Goal: Transaction & Acquisition: Purchase product/service

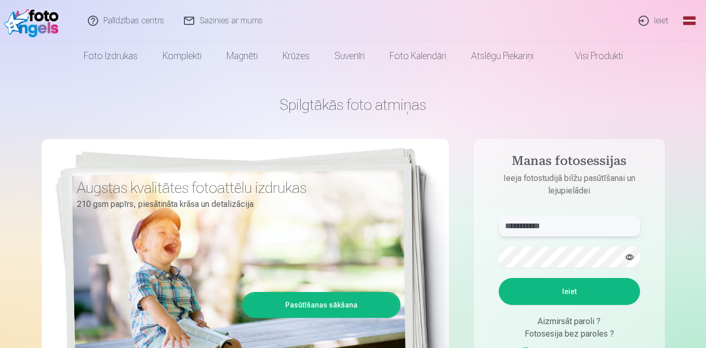
type input "**********"
click at [585, 287] on button "Ieiet" at bounding box center [569, 291] width 141 height 27
click at [596, 304] on button "Ieiet" at bounding box center [569, 291] width 141 height 27
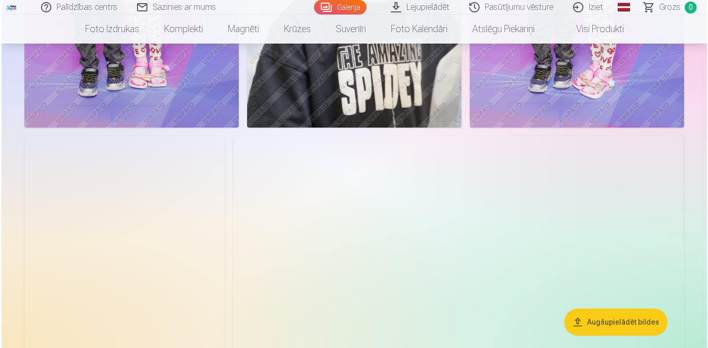
scroll to position [717, 0]
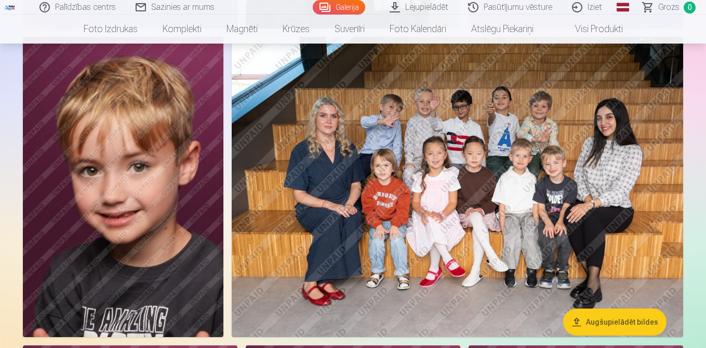
click at [578, 204] on img at bounding box center [457, 187] width 451 height 301
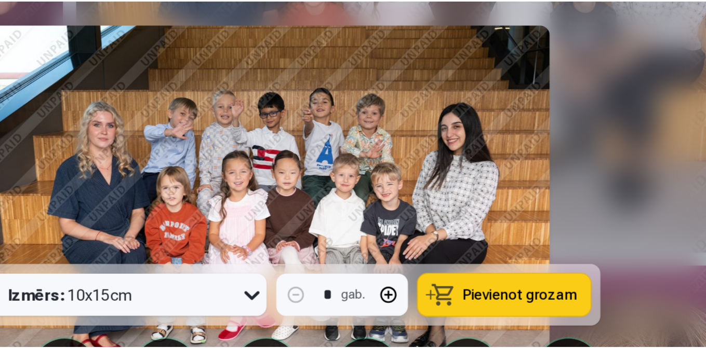
scroll to position [833, 0]
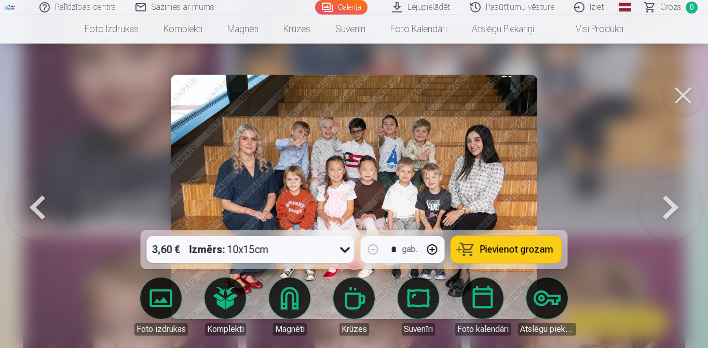
click at [675, 88] on button at bounding box center [684, 96] width 42 height 42
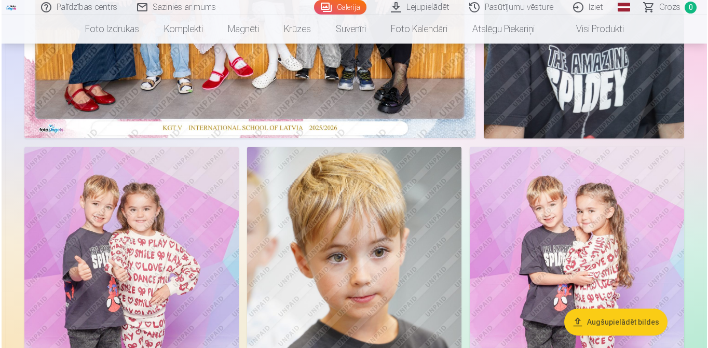
scroll to position [332, 0]
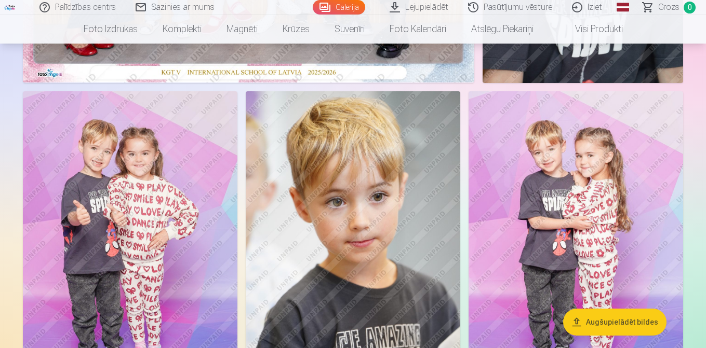
click at [176, 222] on img at bounding box center [130, 252] width 214 height 322
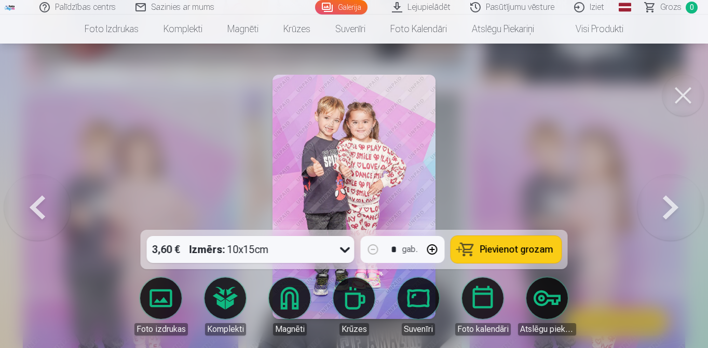
click at [345, 250] on icon at bounding box center [345, 249] width 17 height 17
click at [629, 3] on link "Global" at bounding box center [625, 7] width 21 height 15
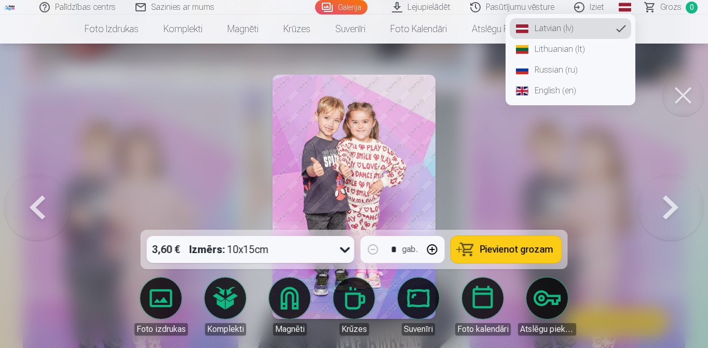
click at [566, 95] on link "English (en)" at bounding box center [571, 90] width 122 height 21
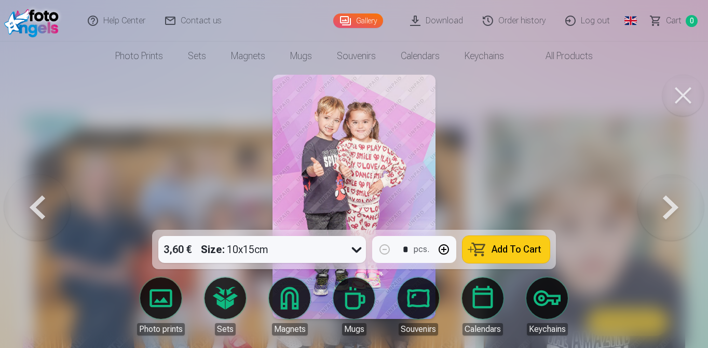
click at [331, 254] on div "3,60 € Size : 10x15cm" at bounding box center [252, 249] width 188 height 27
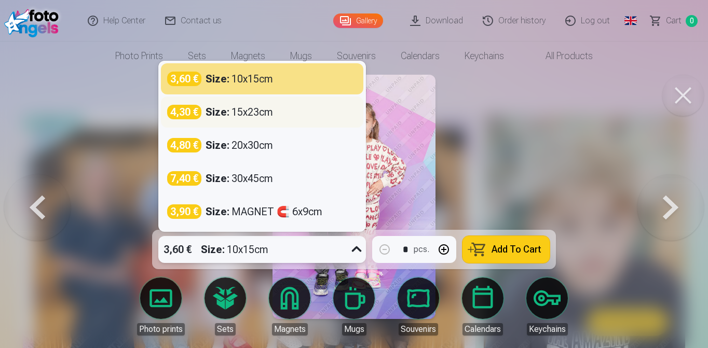
click at [252, 113] on div "Size : 15x23cm" at bounding box center [240, 112] width 68 height 15
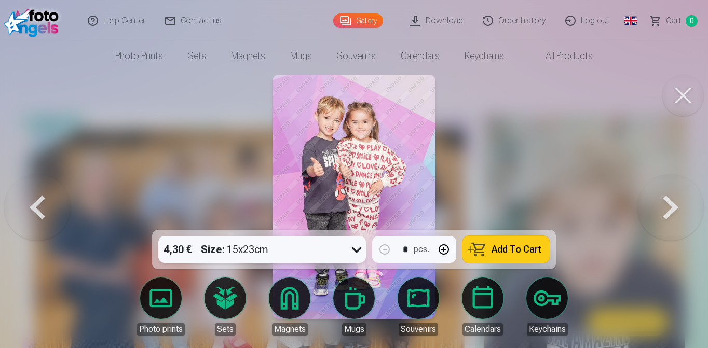
click at [662, 215] on button at bounding box center [671, 196] width 66 height 45
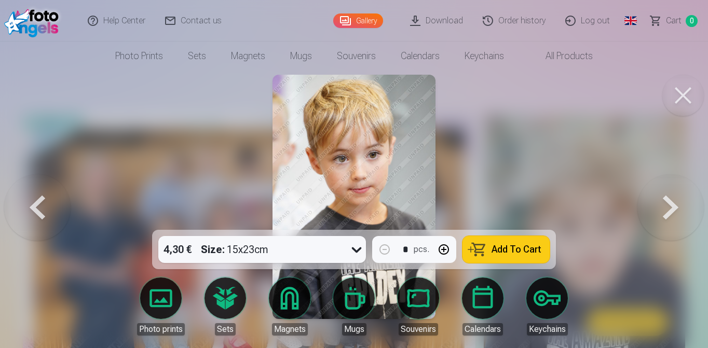
click at [49, 217] on button at bounding box center [37, 196] width 66 height 45
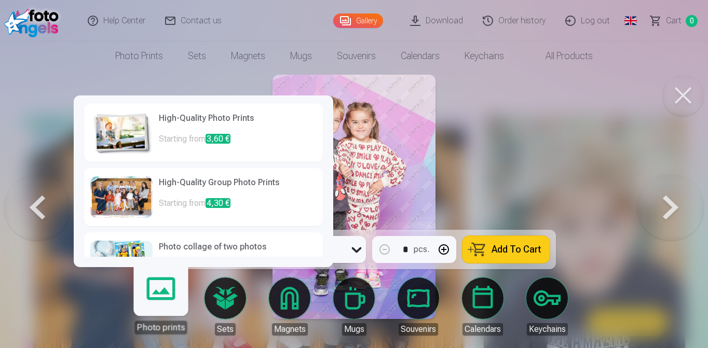
click at [167, 303] on link "Photo prints" at bounding box center [161, 303] width 64 height 64
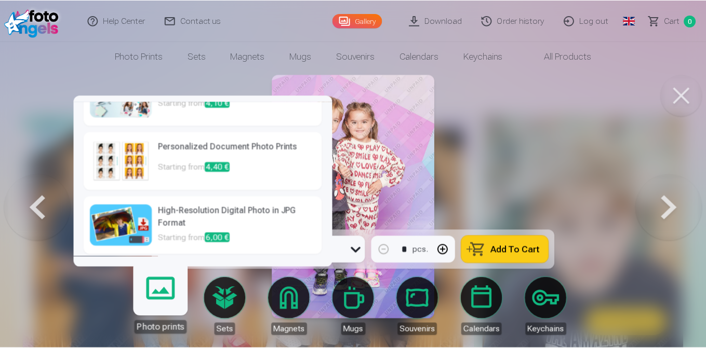
scroll to position [165, 0]
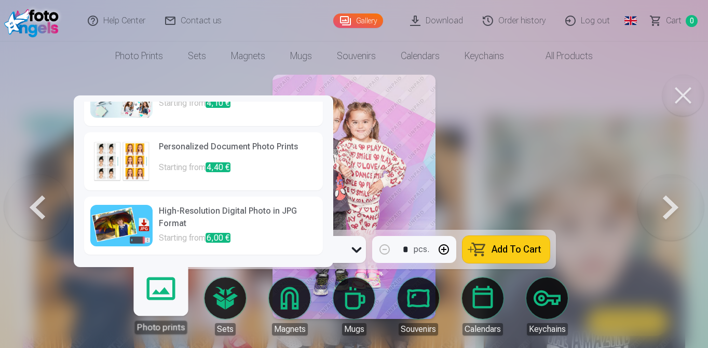
click at [211, 211] on h6 "High-Resolution Digital Photo in JPG Format" at bounding box center [238, 218] width 158 height 27
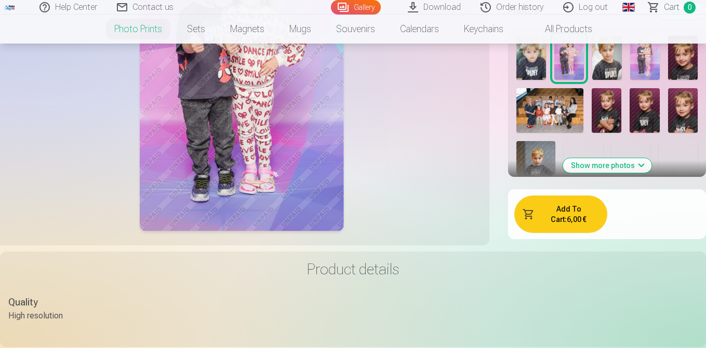
scroll to position [444, 0]
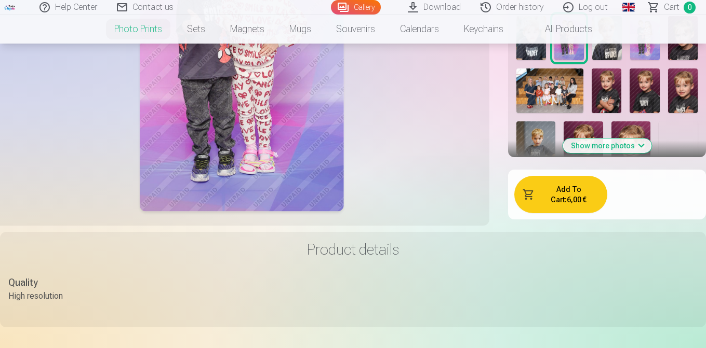
click at [587, 189] on button "Add To Cart : 6,00 €" at bounding box center [560, 194] width 93 height 37
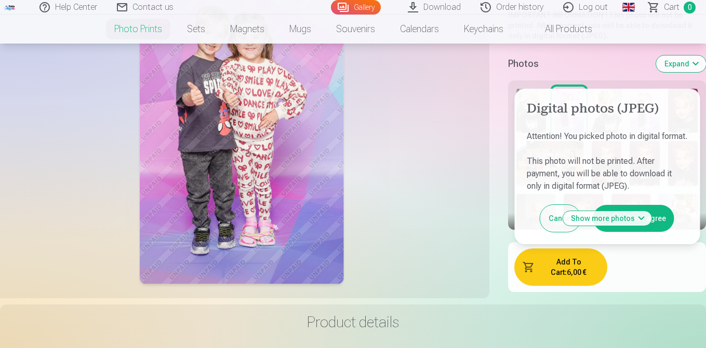
scroll to position [370, 0]
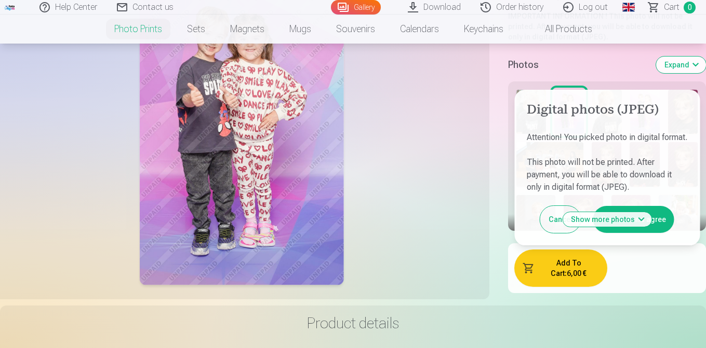
click at [662, 225] on button "I've read and agree" at bounding box center [633, 219] width 81 height 27
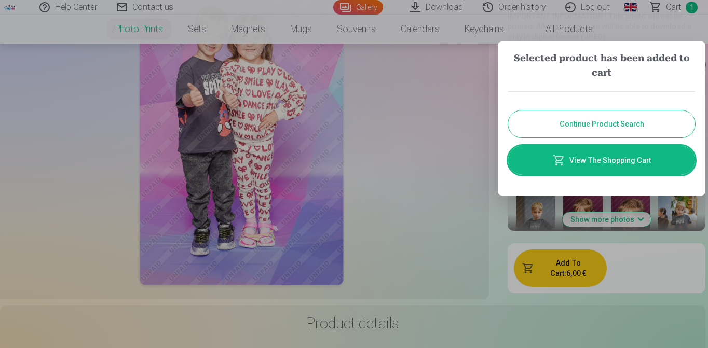
click at [605, 132] on button "Continue Product Search" at bounding box center [601, 124] width 187 height 27
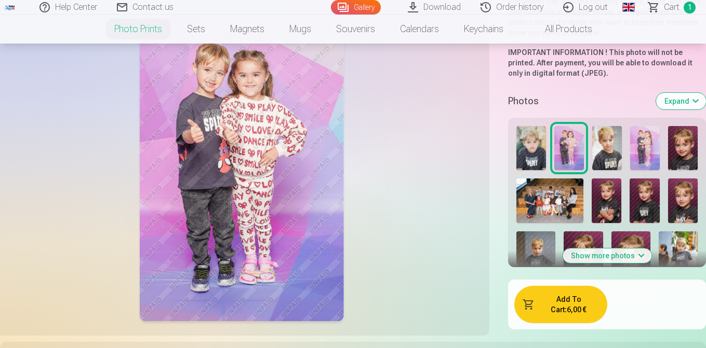
scroll to position [333, 0]
click at [646, 149] on img at bounding box center [645, 149] width 30 height 45
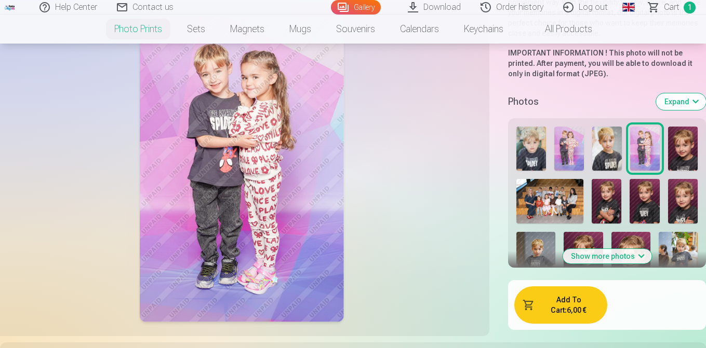
click at [681, 153] on img at bounding box center [683, 149] width 30 height 44
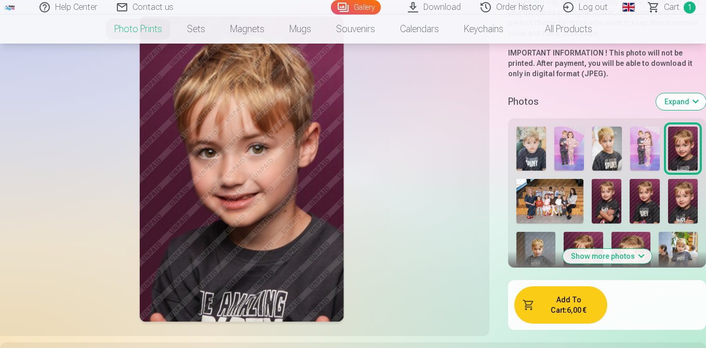
click at [601, 197] on img at bounding box center [607, 201] width 30 height 45
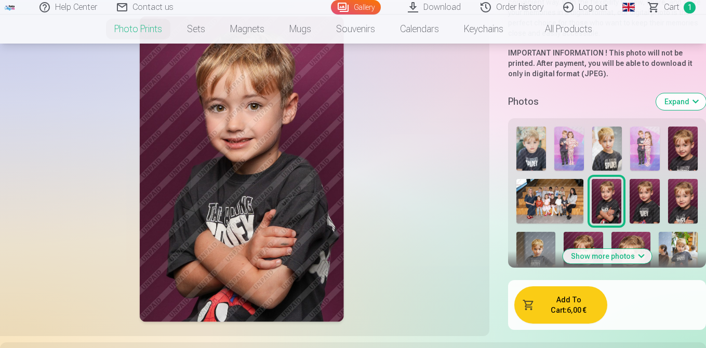
click at [633, 201] on img at bounding box center [644, 201] width 30 height 45
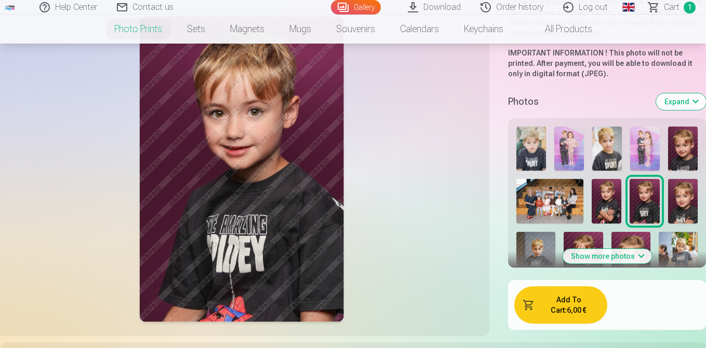
click at [681, 204] on img at bounding box center [683, 201] width 30 height 45
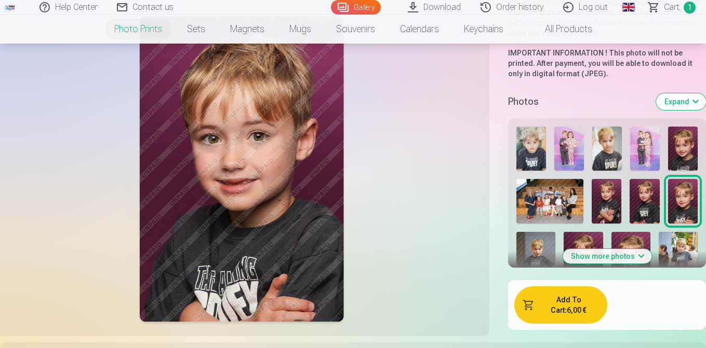
click at [680, 160] on img at bounding box center [683, 149] width 30 height 44
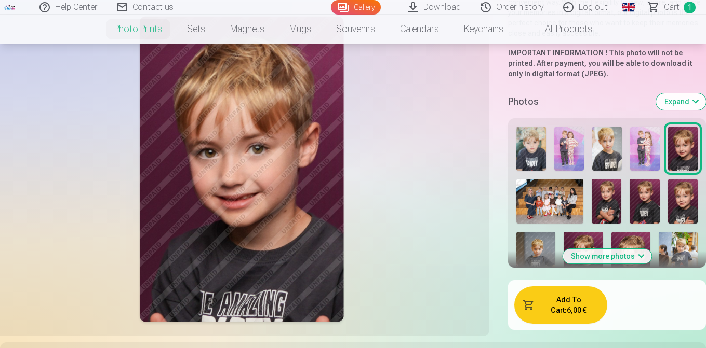
click at [612, 190] on img at bounding box center [607, 201] width 30 height 45
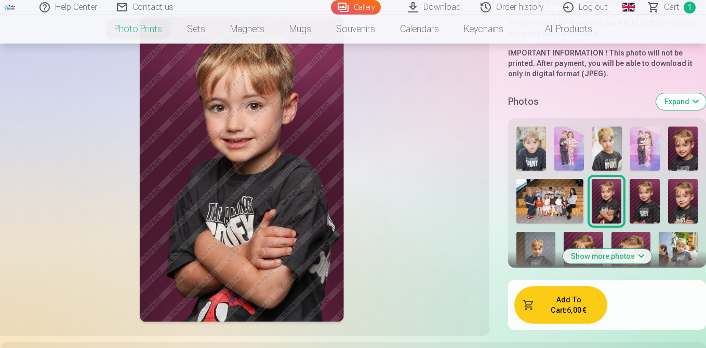
click at [553, 172] on div at bounding box center [607, 234] width 190 height 223
click at [536, 158] on img at bounding box center [531, 149] width 30 height 45
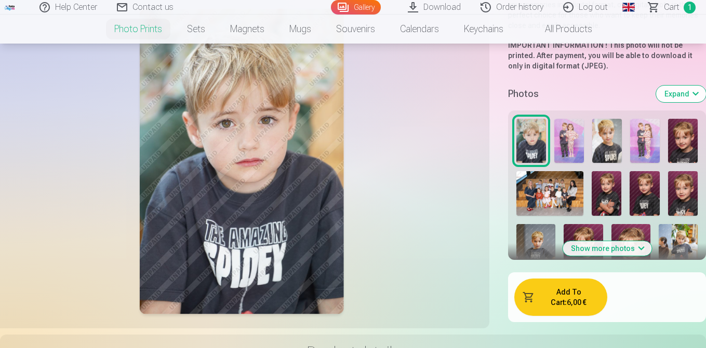
scroll to position [347, 0]
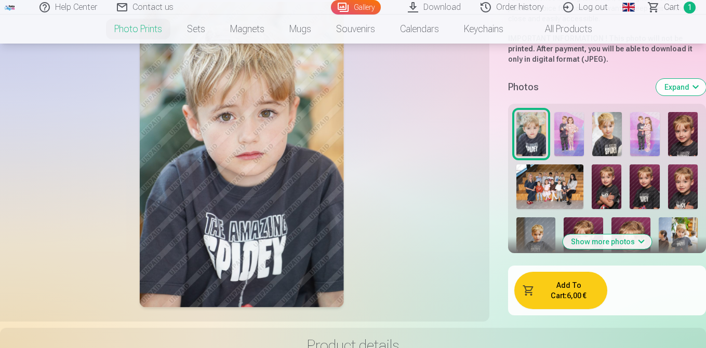
click at [574, 298] on button "Add To Cart : 6,00 €" at bounding box center [560, 290] width 93 height 37
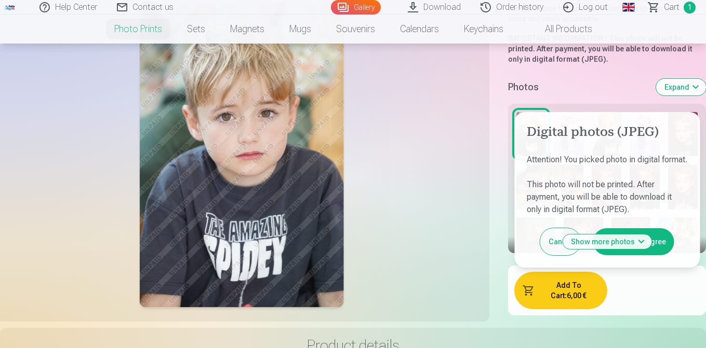
click at [660, 251] on button "I've read and agree" at bounding box center [633, 242] width 81 height 27
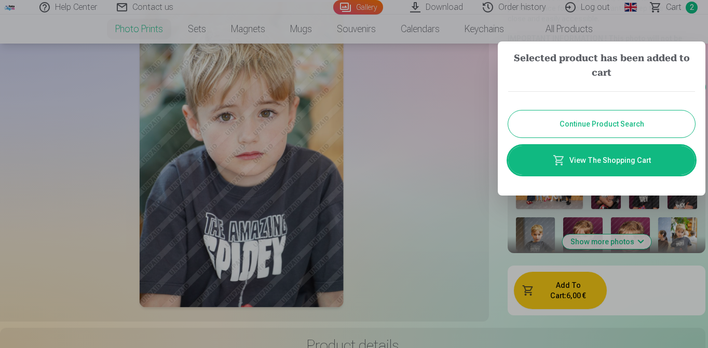
click at [617, 132] on button "Continue Product Search" at bounding box center [601, 124] width 187 height 27
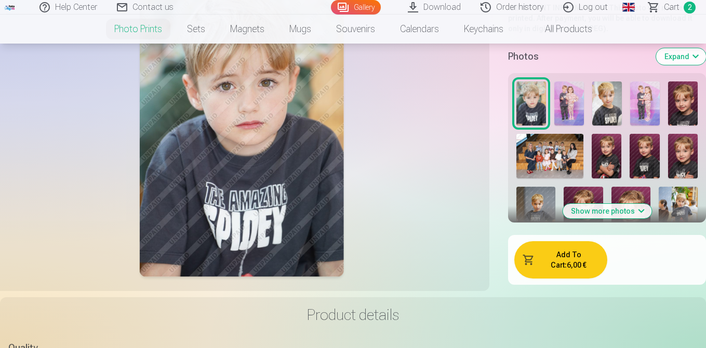
scroll to position [395, 0]
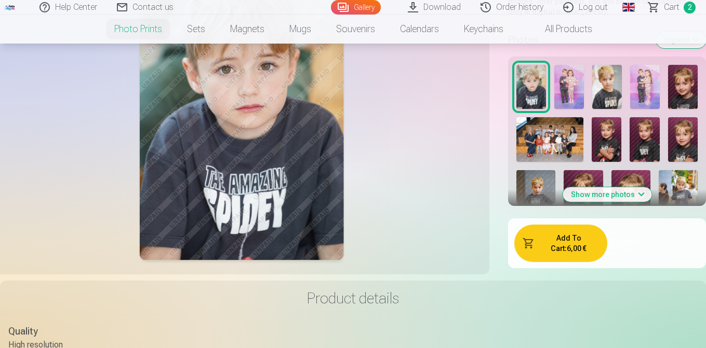
click at [624, 197] on button "Show more photos" at bounding box center [606, 194] width 89 height 15
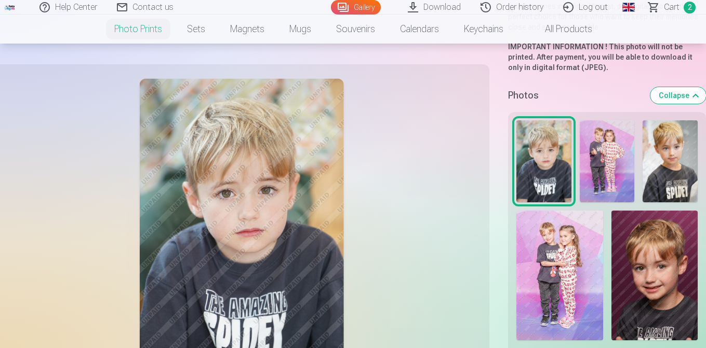
scroll to position [330, 0]
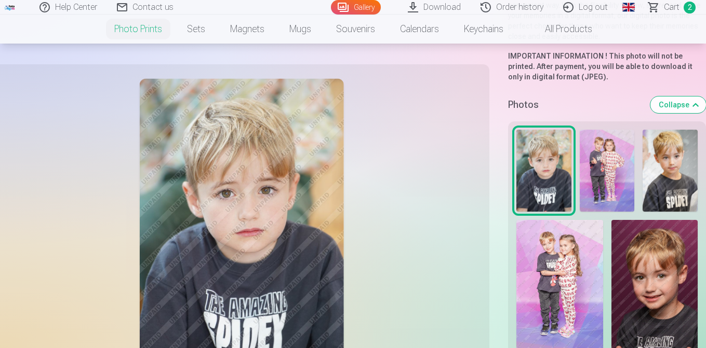
click at [660, 186] on img at bounding box center [669, 171] width 55 height 83
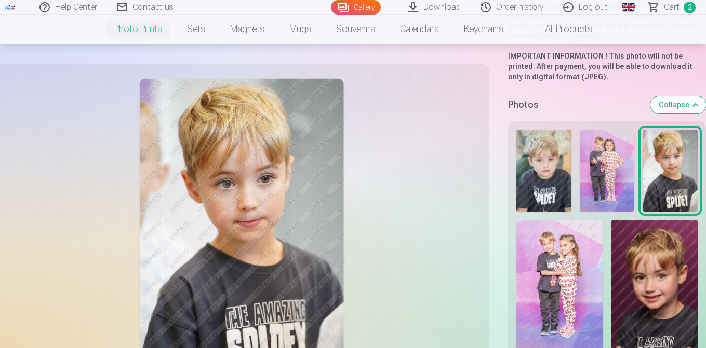
click at [553, 287] on img at bounding box center [559, 285] width 87 height 130
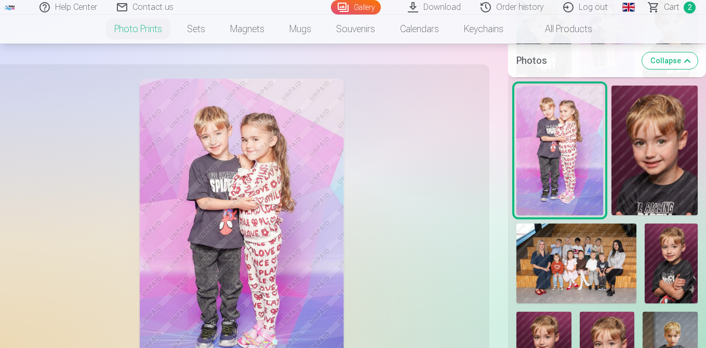
scroll to position [481, 0]
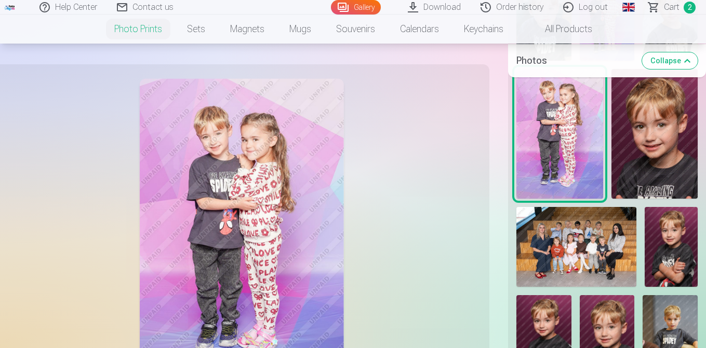
click at [664, 275] on img at bounding box center [671, 247] width 53 height 80
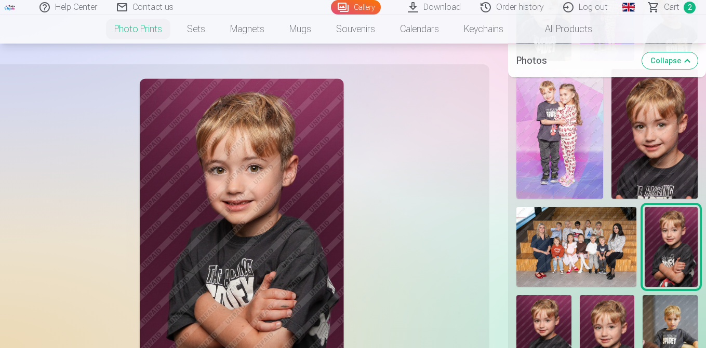
click at [665, 136] on img at bounding box center [654, 134] width 86 height 130
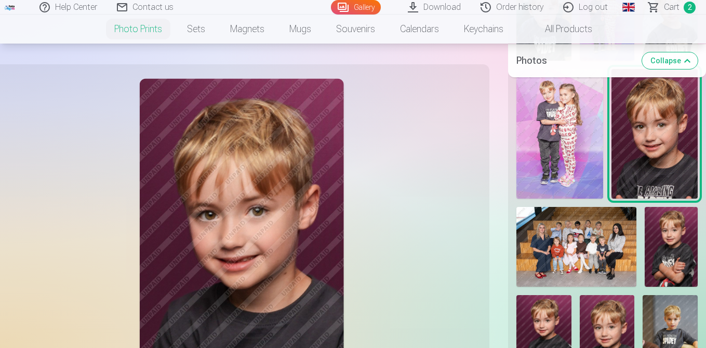
click at [667, 227] on img at bounding box center [671, 247] width 53 height 80
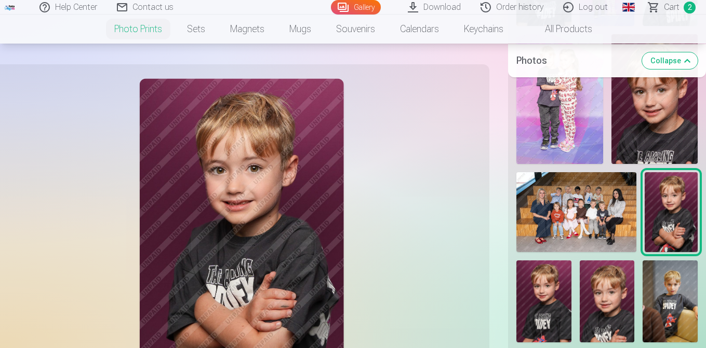
scroll to position [520, 0]
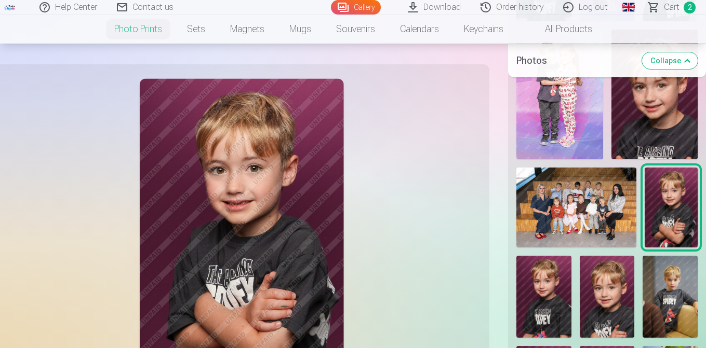
click at [553, 303] on img at bounding box center [543, 297] width 55 height 83
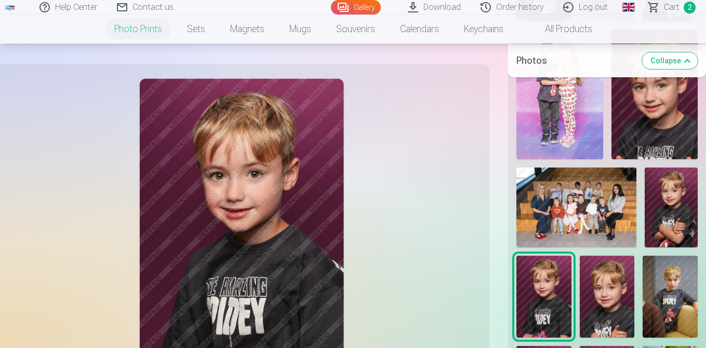
click at [604, 305] on img at bounding box center [607, 297] width 55 height 83
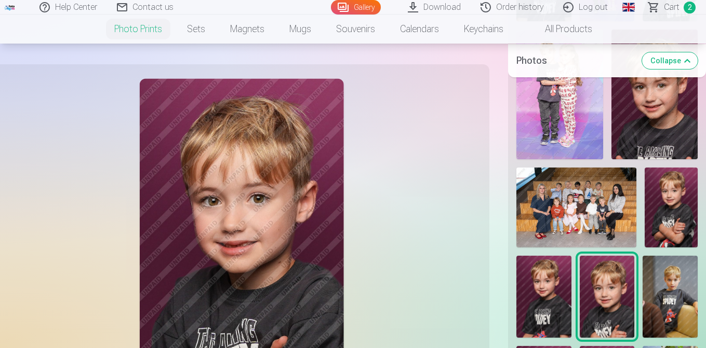
click at [675, 216] on img at bounding box center [671, 208] width 53 height 80
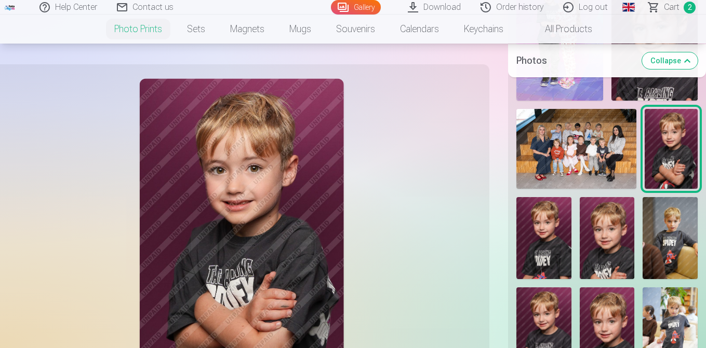
scroll to position [578, 0]
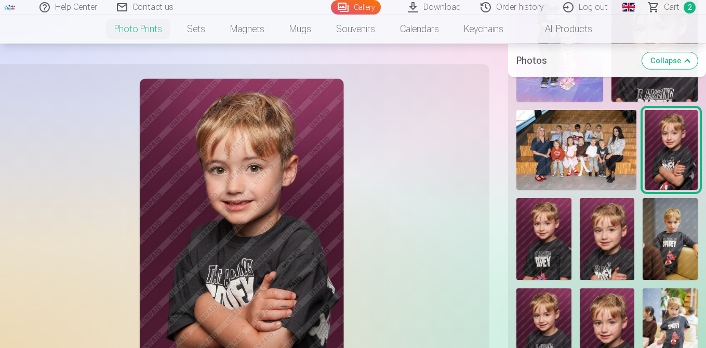
click at [606, 274] on img at bounding box center [607, 239] width 55 height 83
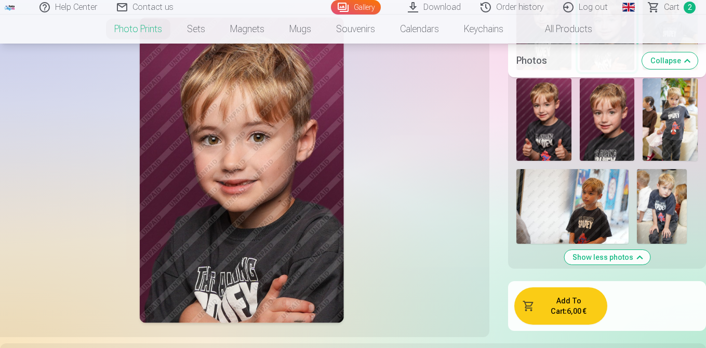
scroll to position [834, 0]
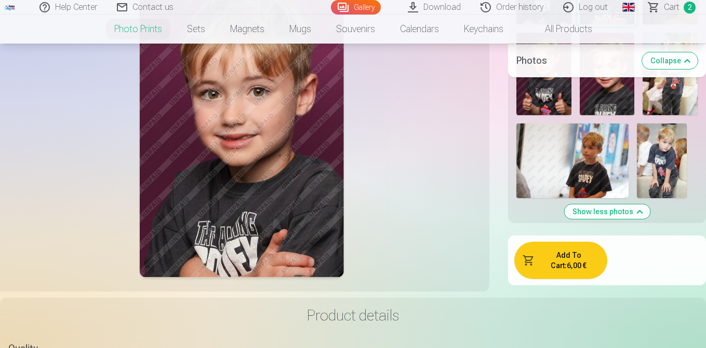
click at [577, 276] on button "Add To Cart : 6,00 €" at bounding box center [560, 260] width 93 height 37
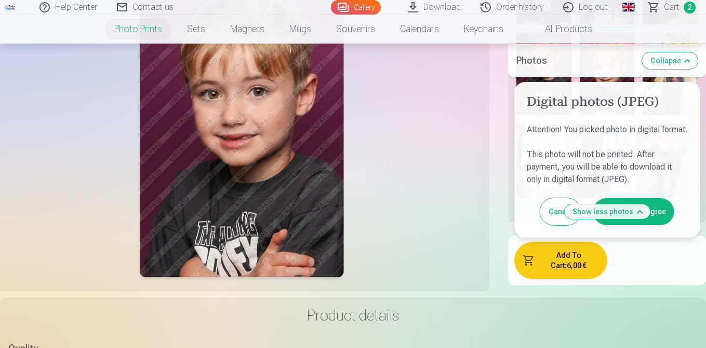
click at [660, 221] on button "I've read and agree" at bounding box center [633, 211] width 81 height 27
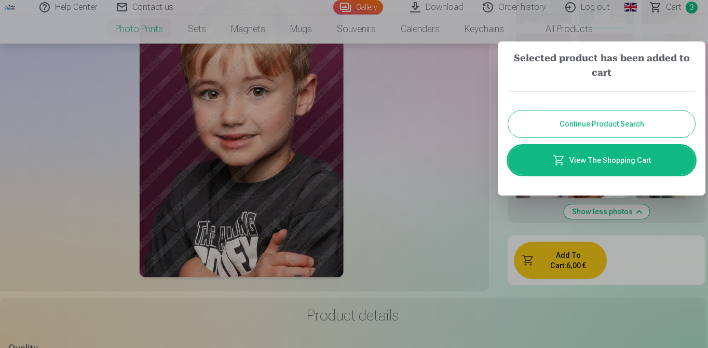
click at [624, 168] on link "View The Shopping Cart" at bounding box center [601, 160] width 187 height 29
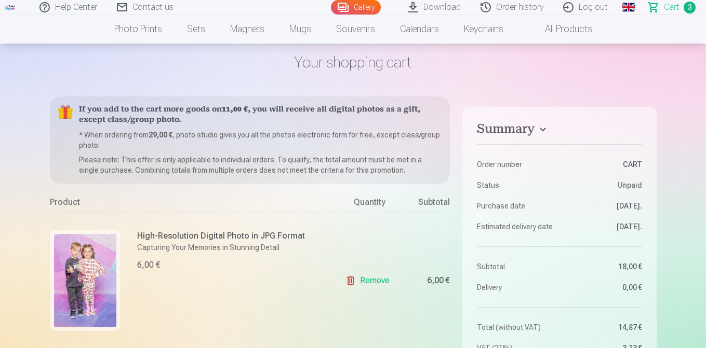
scroll to position [39, 0]
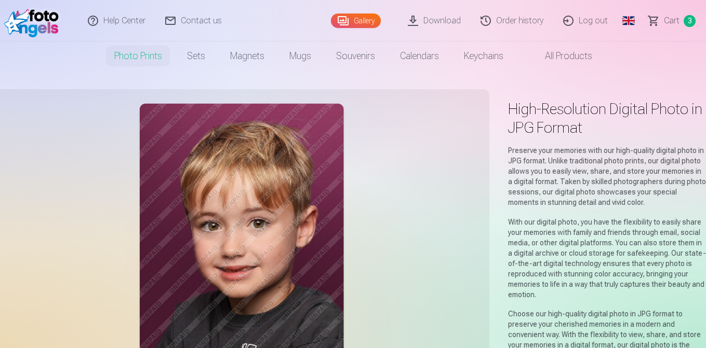
click at [531, 25] on link "Order history" at bounding box center [512, 21] width 83 height 42
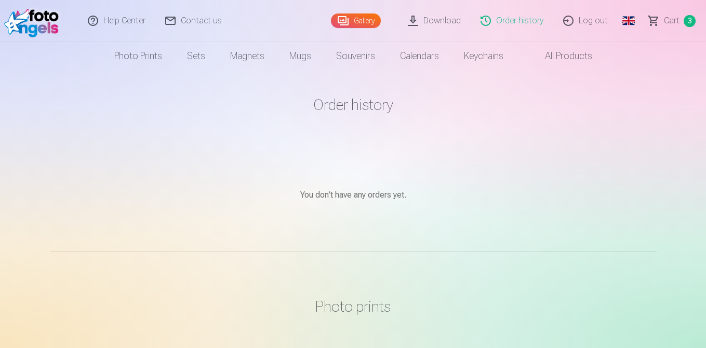
click at [651, 25] on link "Сart 3" at bounding box center [672, 21] width 67 height 42
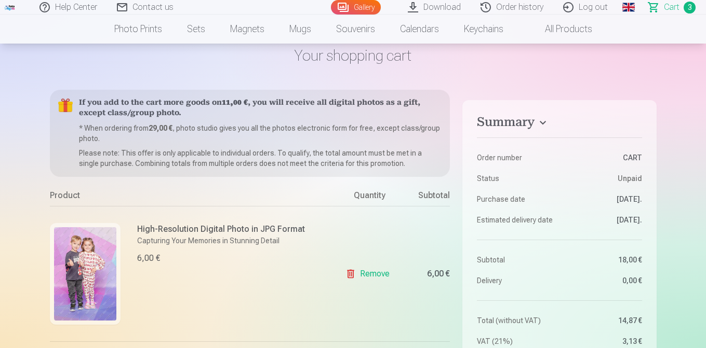
scroll to position [63, 0]
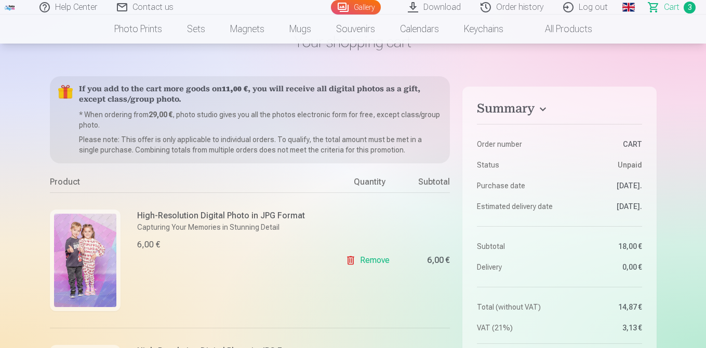
click at [360, 255] on link "Remove" at bounding box center [369, 260] width 48 height 21
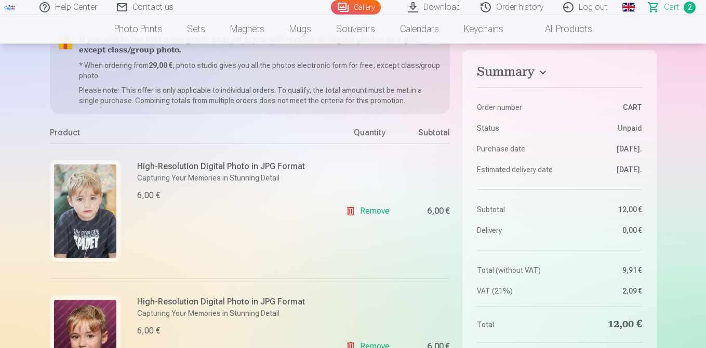
scroll to position [135, 0]
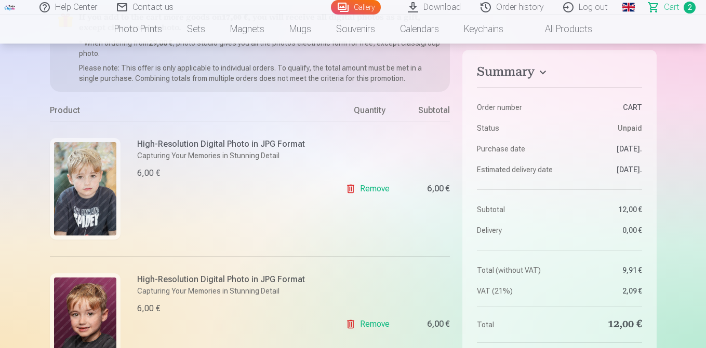
click at [369, 190] on link "Remove" at bounding box center [369, 189] width 48 height 21
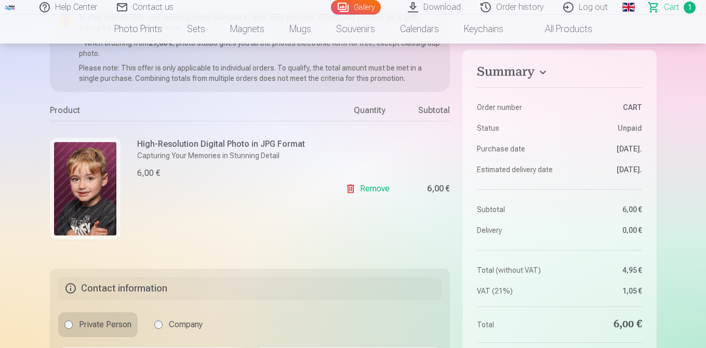
click at [369, 190] on link "Remove" at bounding box center [369, 189] width 48 height 21
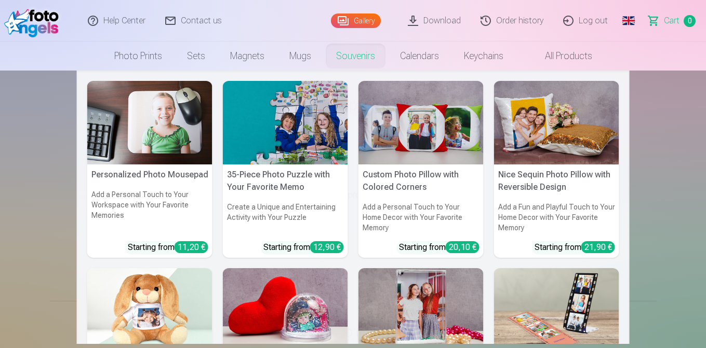
scroll to position [0, 0]
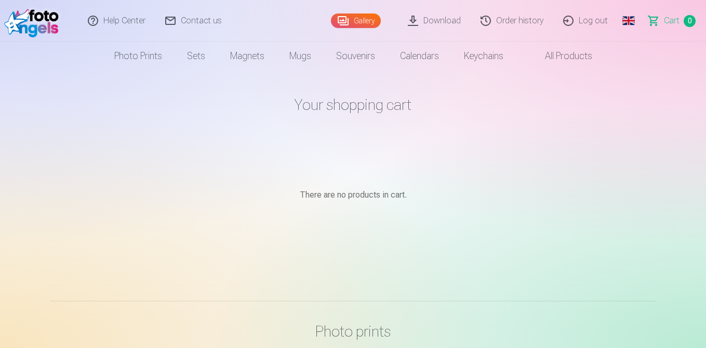
click at [173, 20] on link "Contact us" at bounding box center [194, 21] width 76 height 42
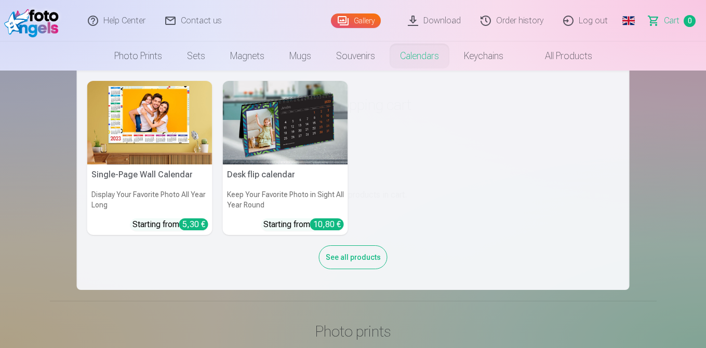
click at [329, 132] on img at bounding box center [285, 123] width 125 height 84
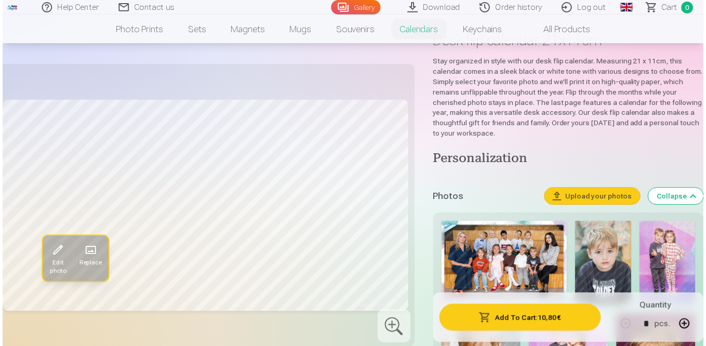
scroll to position [70, 0]
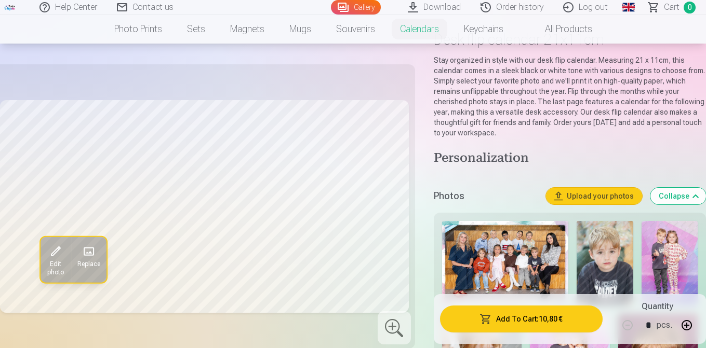
click at [494, 281] on img at bounding box center [505, 263] width 127 height 85
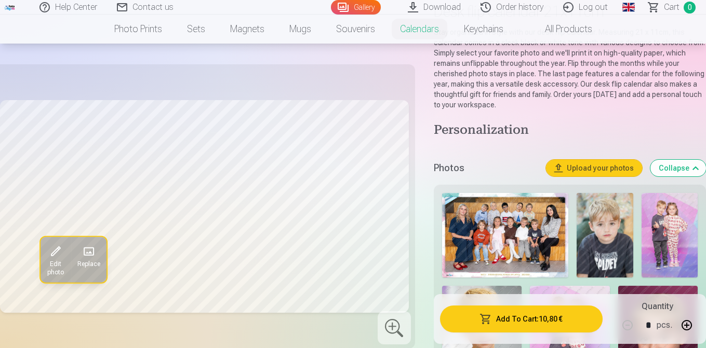
scroll to position [100, 0]
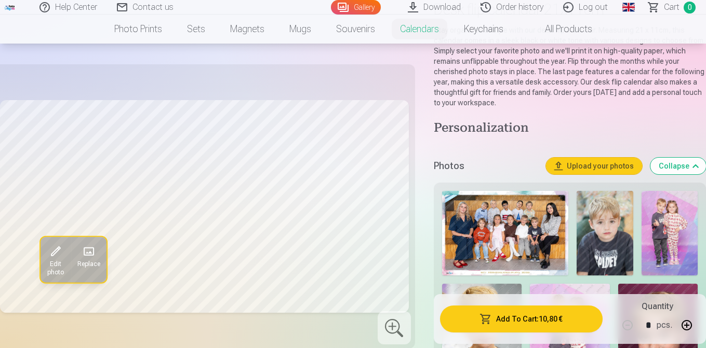
click at [89, 250] on span at bounding box center [88, 252] width 17 height 17
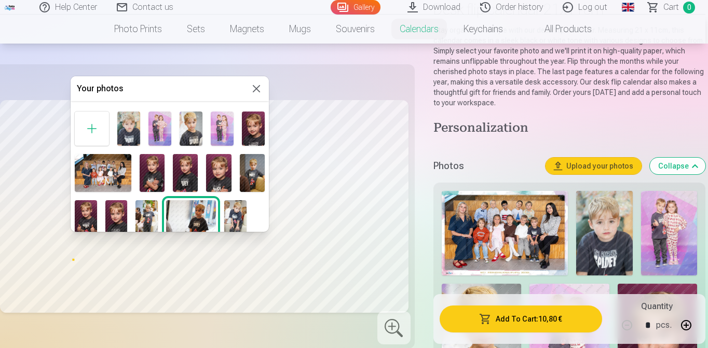
click at [161, 129] on img at bounding box center [160, 129] width 23 height 34
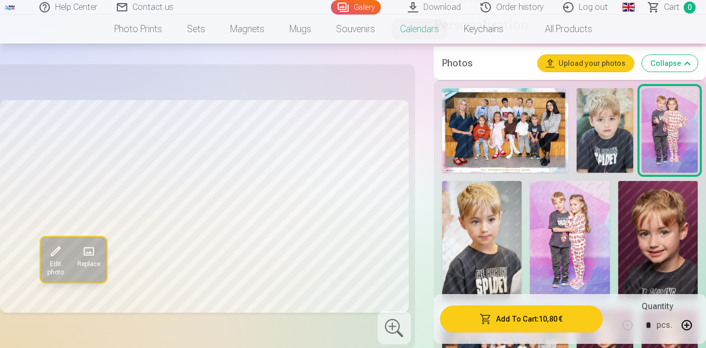
scroll to position [211, 0]
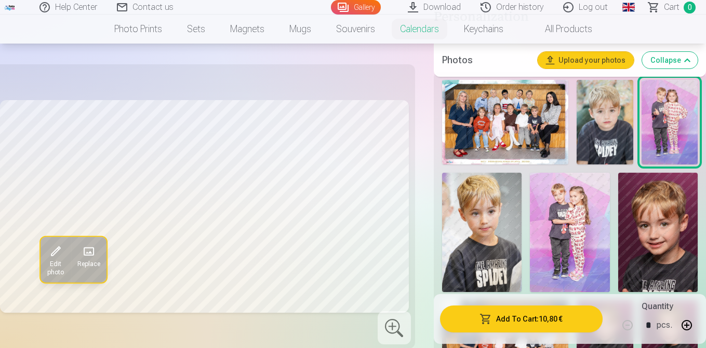
click at [562, 235] on img at bounding box center [570, 232] width 80 height 119
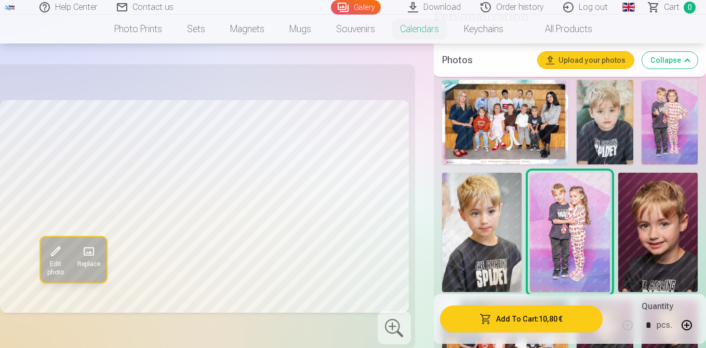
click at [672, 141] on img at bounding box center [669, 122] width 56 height 85
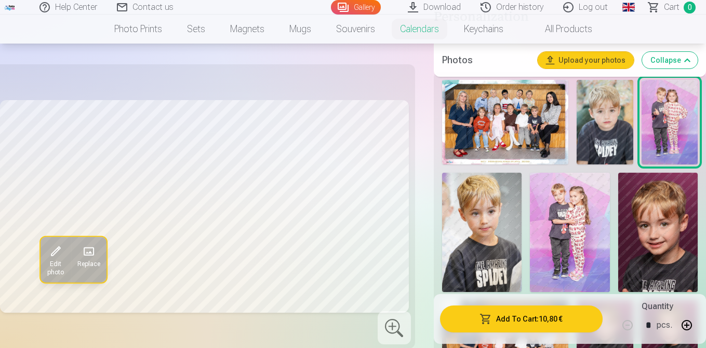
click at [542, 328] on button "Add To Cart : 10,80 €" at bounding box center [521, 319] width 163 height 27
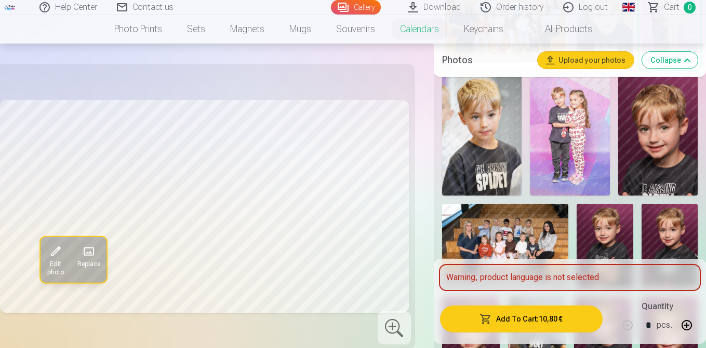
scroll to position [308, 0]
click at [580, 281] on div "Warning, product language is not selected" at bounding box center [570, 277] width 260 height 25
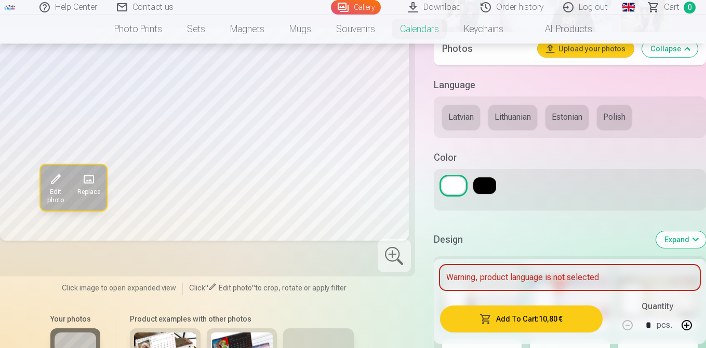
scroll to position [733, 0]
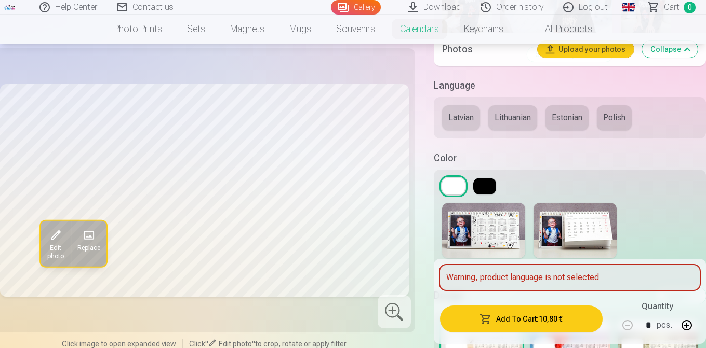
click at [568, 245] on img at bounding box center [574, 231] width 83 height 56
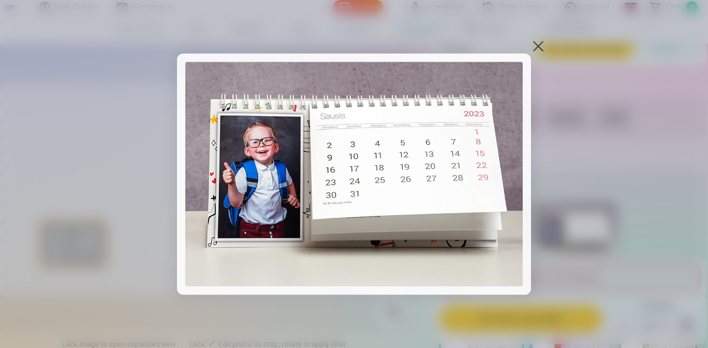
click at [541, 50] on div at bounding box center [538, 46] width 15 height 15
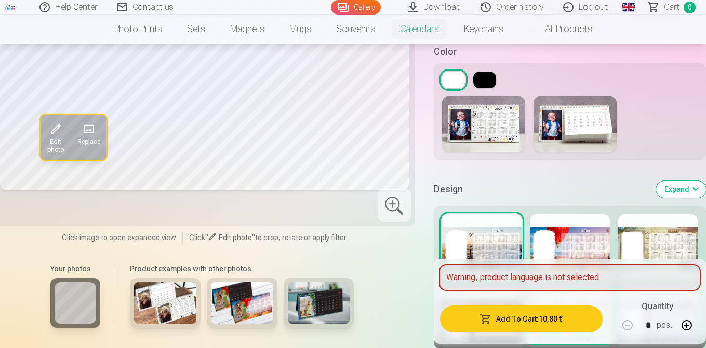
scroll to position [919, 0]
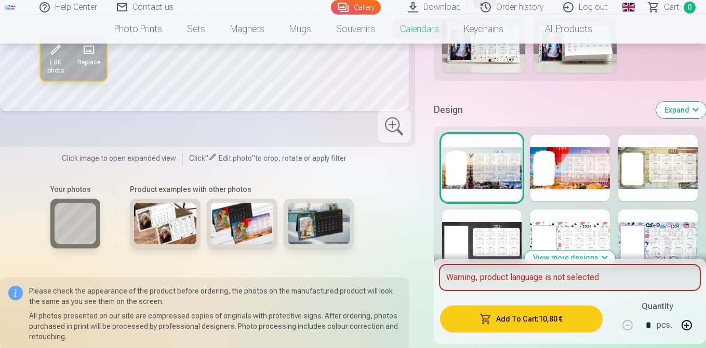
click at [581, 173] on div at bounding box center [569, 168] width 79 height 66
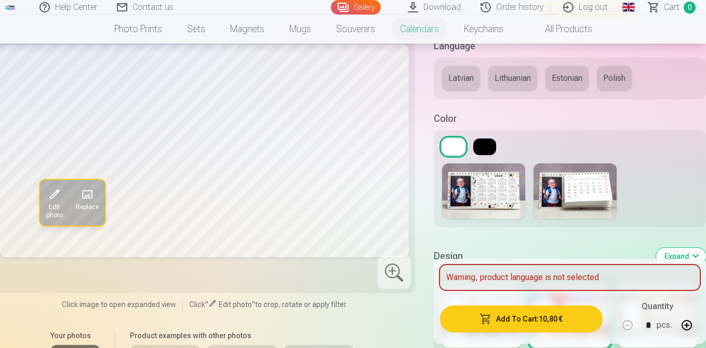
scroll to position [931, 0]
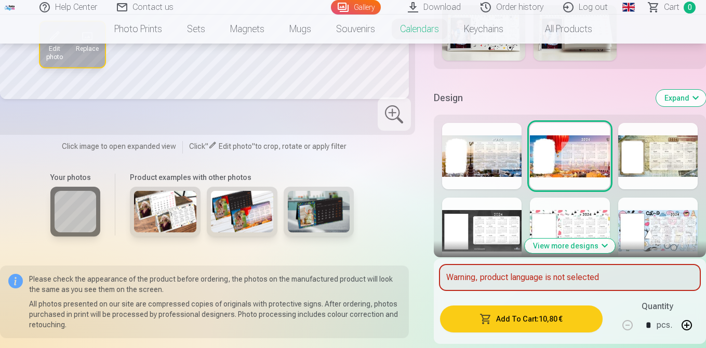
click at [649, 170] on div at bounding box center [657, 156] width 79 height 66
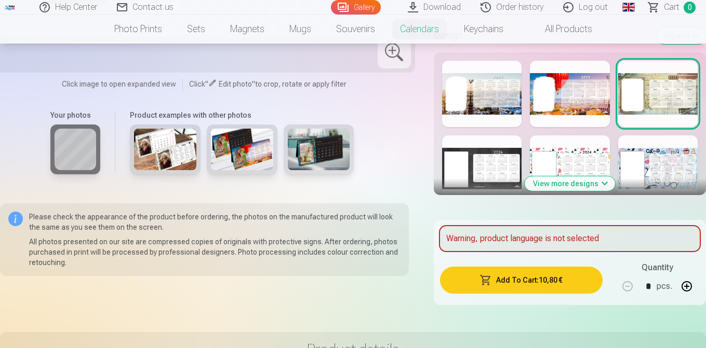
scroll to position [999, 0]
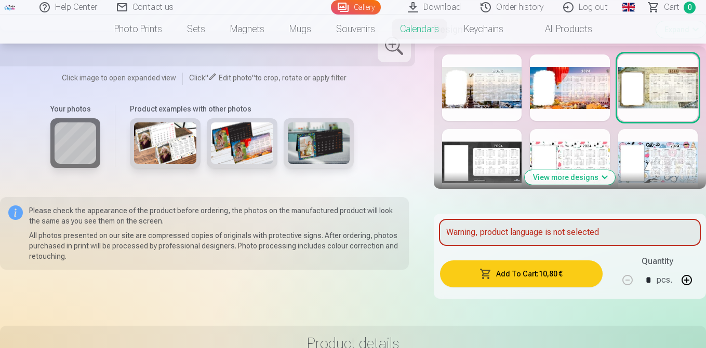
click at [649, 170] on div at bounding box center [657, 162] width 79 height 66
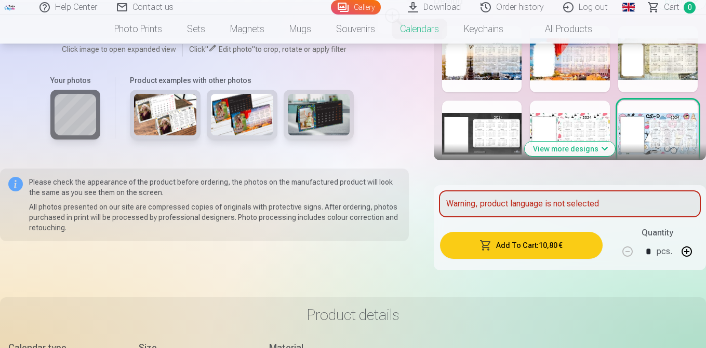
scroll to position [1030, 0]
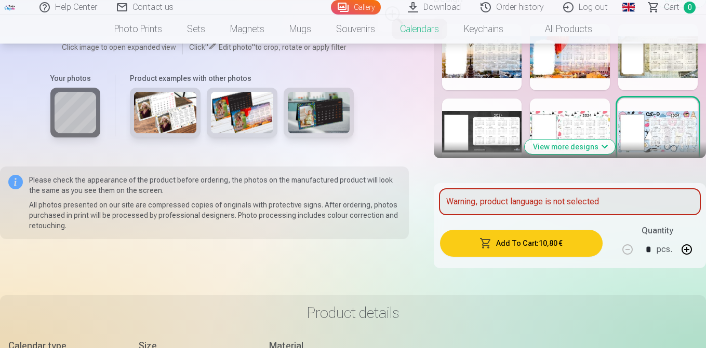
click at [490, 128] on div at bounding box center [481, 132] width 79 height 66
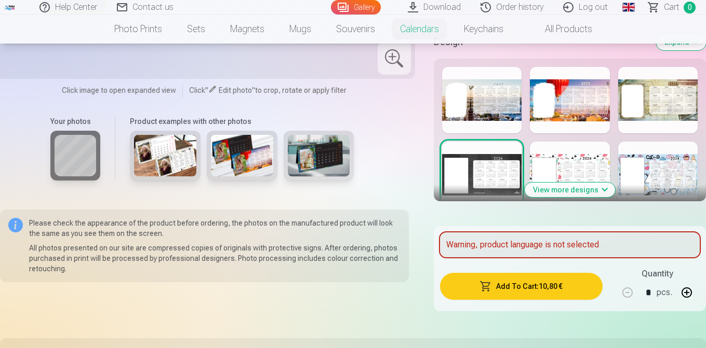
scroll to position [988, 0]
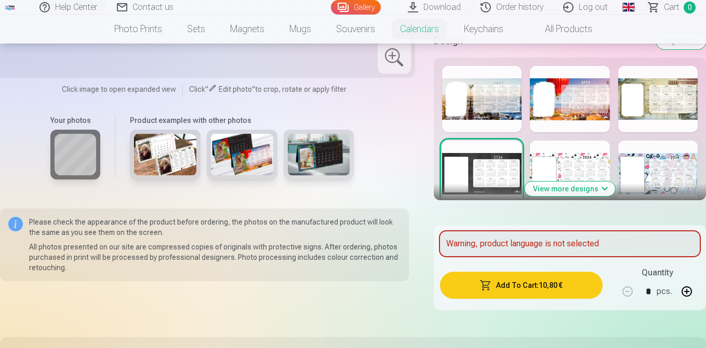
click at [584, 160] on div at bounding box center [569, 174] width 79 height 66
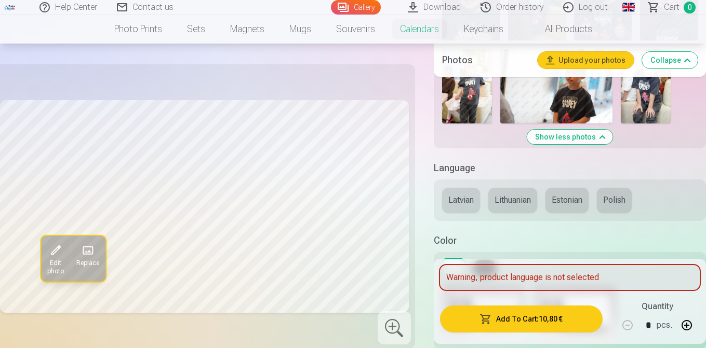
scroll to position [652, 0]
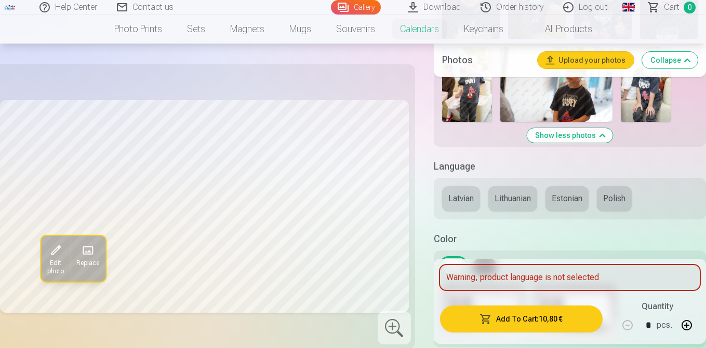
click at [474, 200] on button "Latvian" at bounding box center [461, 198] width 38 height 25
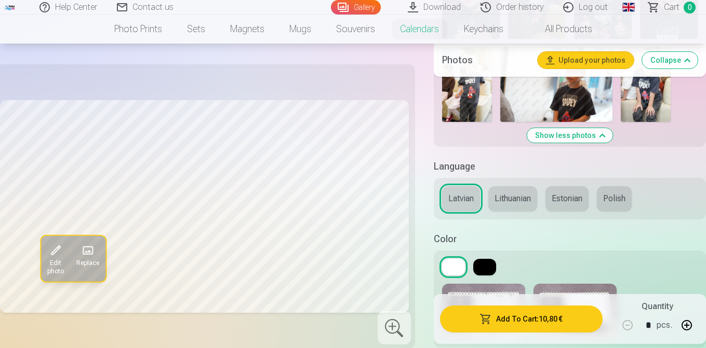
click at [509, 202] on button "Lithuanian" at bounding box center [512, 198] width 49 height 25
click at [468, 204] on button "Latvian" at bounding box center [461, 198] width 38 height 25
click at [477, 266] on button at bounding box center [484, 267] width 23 height 17
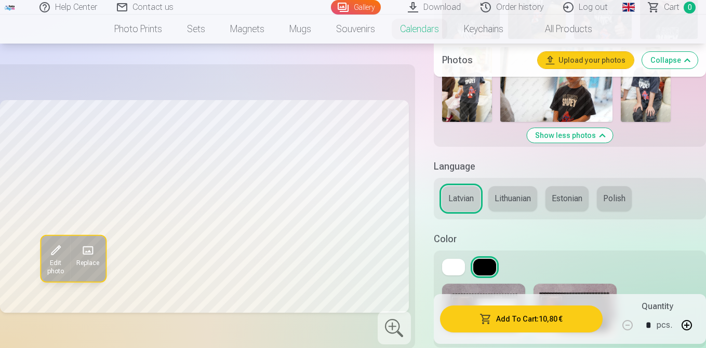
click at [455, 267] on button at bounding box center [453, 267] width 23 height 17
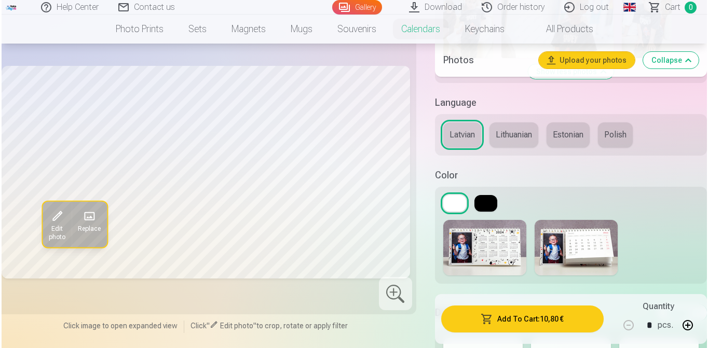
scroll to position [716, 0]
click at [514, 320] on button "Add To Cart : 10,80 €" at bounding box center [521, 319] width 163 height 27
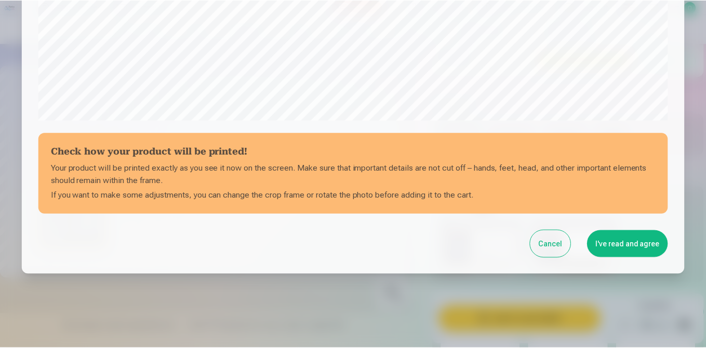
scroll to position [391, 0]
click at [620, 243] on button "I've read and agree" at bounding box center [629, 243] width 81 height 27
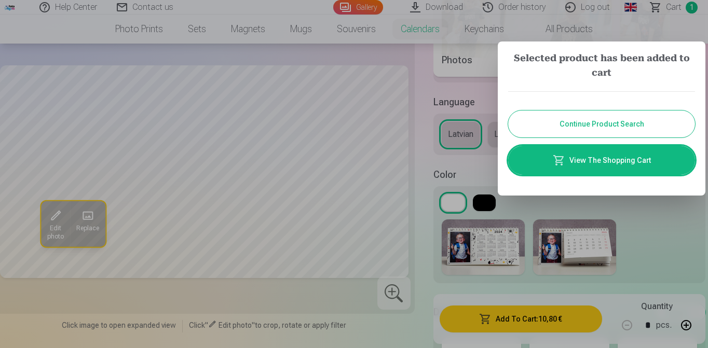
click at [606, 116] on button "Continue Product Search" at bounding box center [601, 124] width 187 height 27
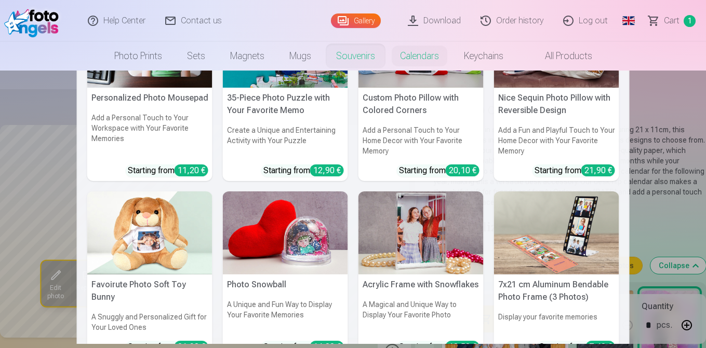
scroll to position [79, 0]
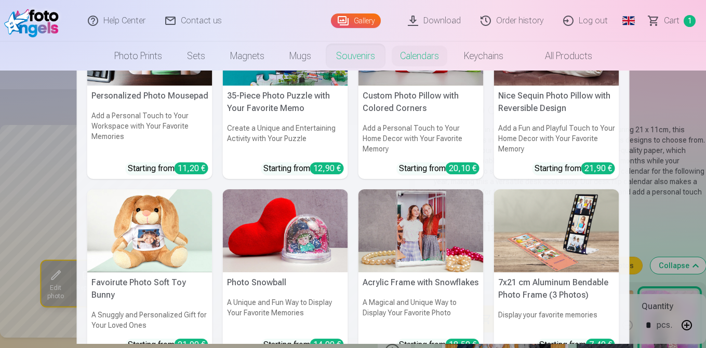
click at [420, 285] on h5 "Acrylic Frame with Snowflakes" at bounding box center [420, 283] width 125 height 21
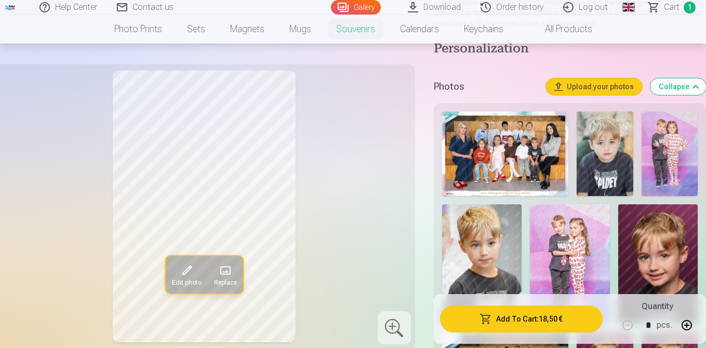
scroll to position [177, 0]
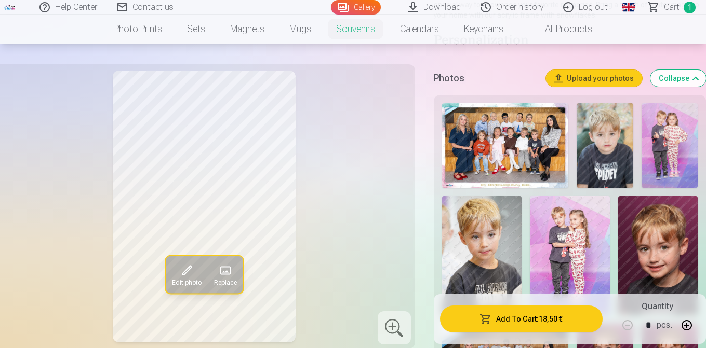
click at [579, 266] on img at bounding box center [570, 255] width 80 height 119
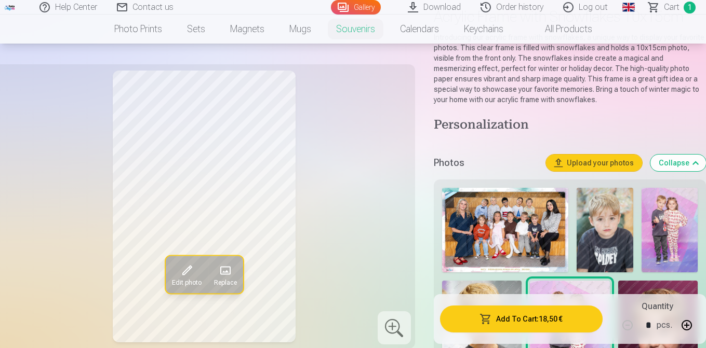
click at [661, 239] on img at bounding box center [669, 230] width 56 height 85
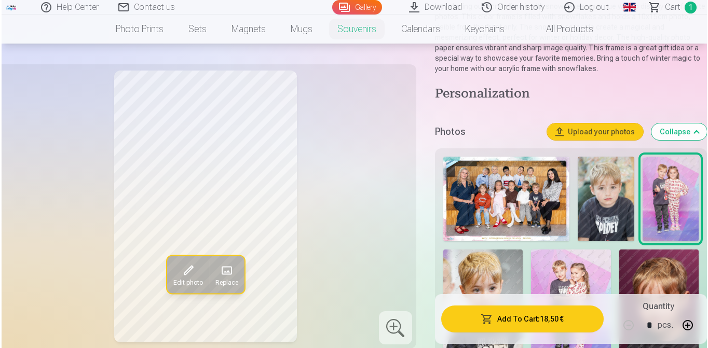
scroll to position [125, 0]
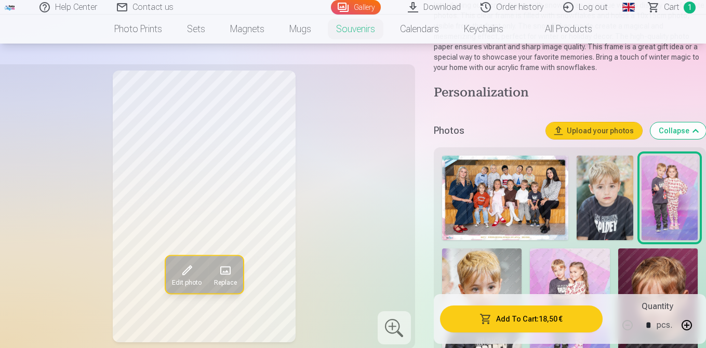
click at [554, 313] on button "Add To Cart : 18,50 €" at bounding box center [521, 319] width 163 height 27
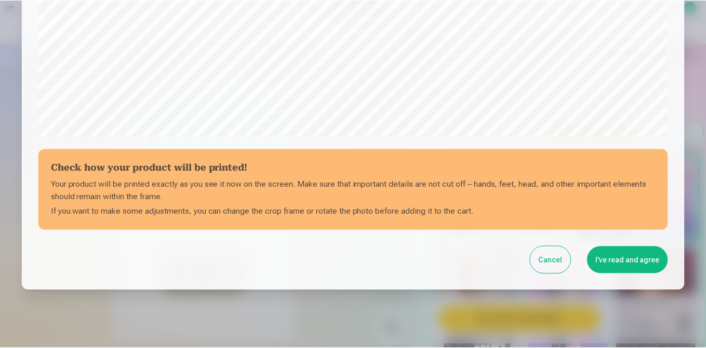
scroll to position [399, 0]
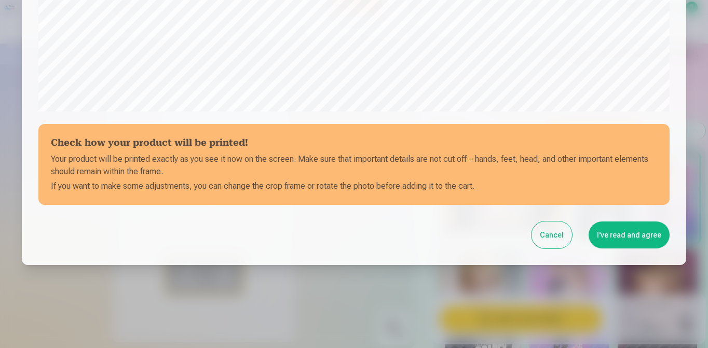
click at [590, 239] on div "Cancel I've read and agree" at bounding box center [354, 235] width 632 height 27
click at [643, 245] on button "I've read and agree" at bounding box center [629, 235] width 81 height 27
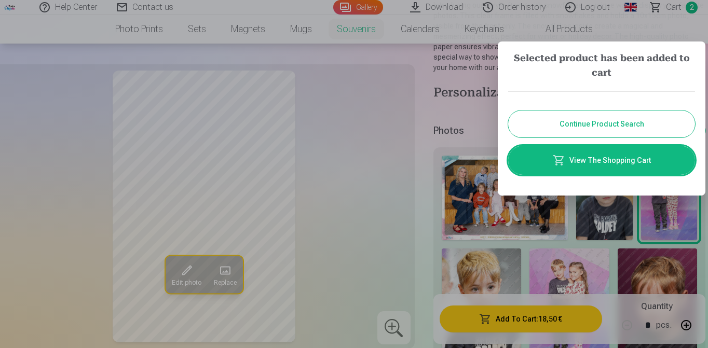
click at [630, 165] on link "View The Shopping Cart" at bounding box center [601, 160] width 187 height 29
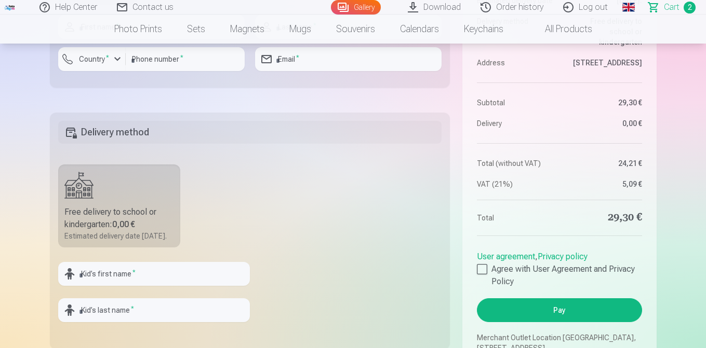
scroll to position [535, 0]
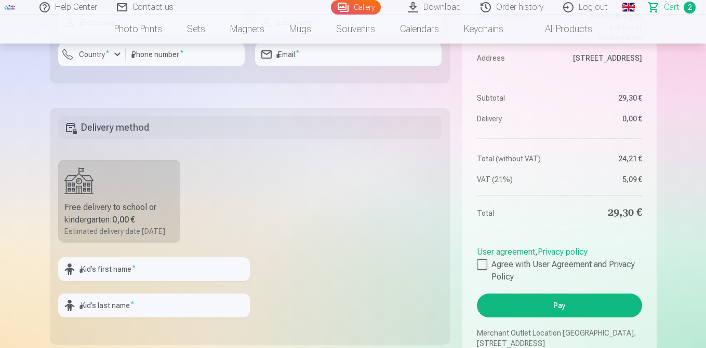
click at [141, 226] on div "Estimated delivery date 26.09.2025." at bounding box center [119, 231] width 110 height 10
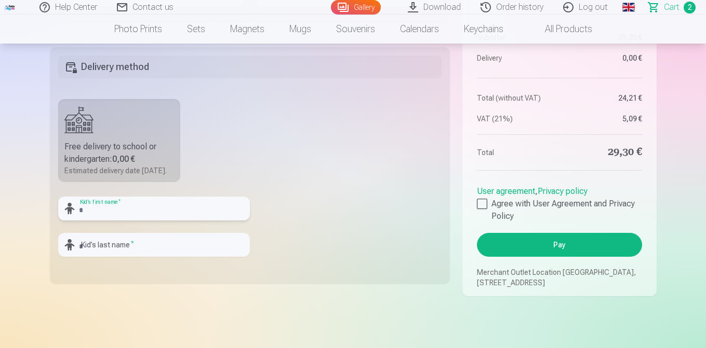
scroll to position [597, 0]
type input "*****"
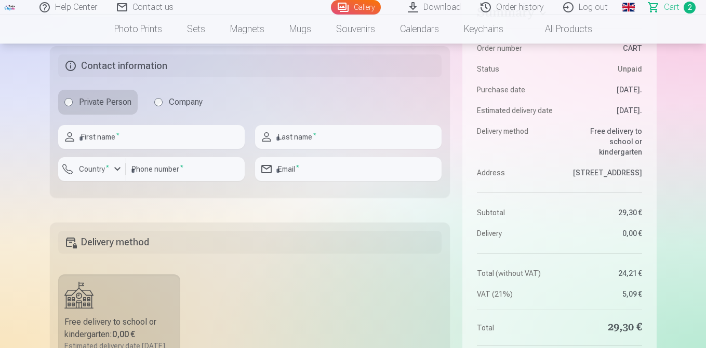
scroll to position [419, 0]
type input "****"
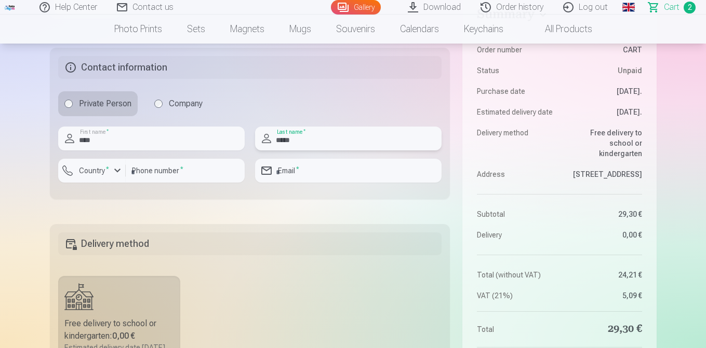
type input "*****"
click at [187, 171] on input "number" at bounding box center [185, 171] width 119 height 24
click at [113, 174] on div "button" at bounding box center [117, 171] width 12 height 12
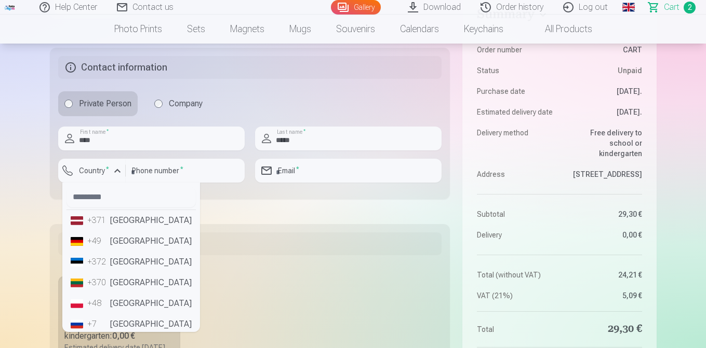
click at [118, 224] on li "+371 Latvia" at bounding box center [130, 220] width 129 height 21
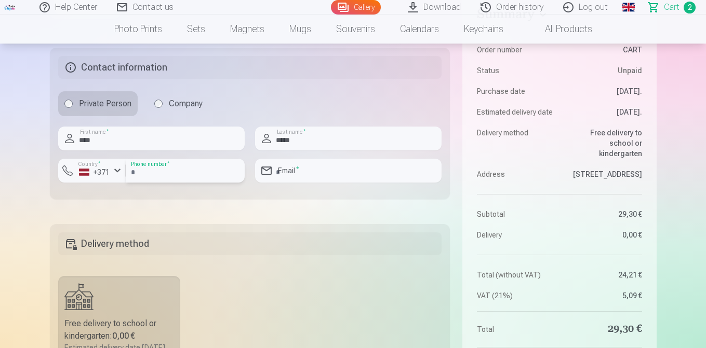
click at [164, 171] on input "number" at bounding box center [185, 171] width 119 height 24
type input "********"
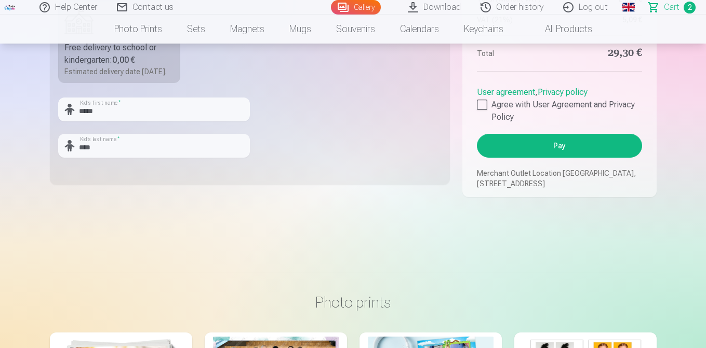
scroll to position [703, 0]
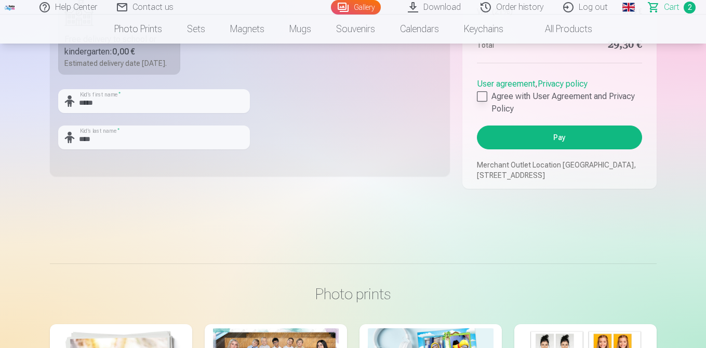
type input "**********"
click at [481, 102] on div at bounding box center [482, 96] width 10 height 10
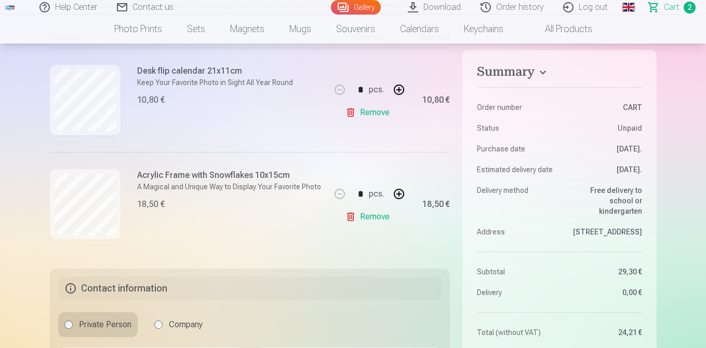
scroll to position [202, 0]
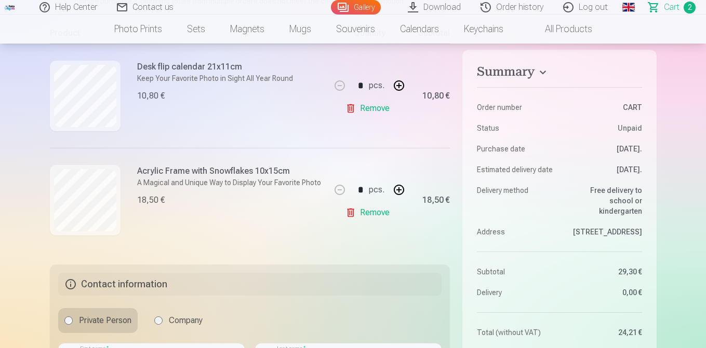
click at [372, 109] on link "Remove" at bounding box center [369, 108] width 48 height 21
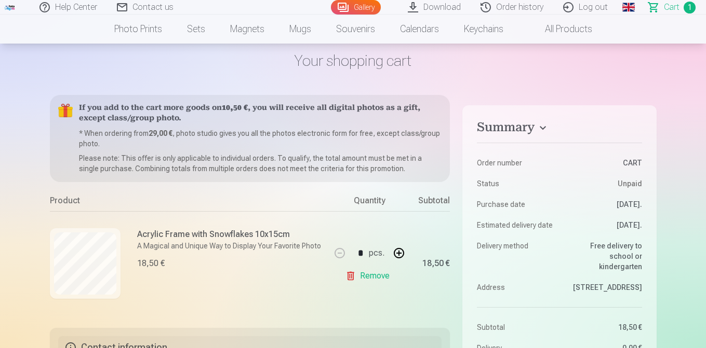
scroll to position [34, 0]
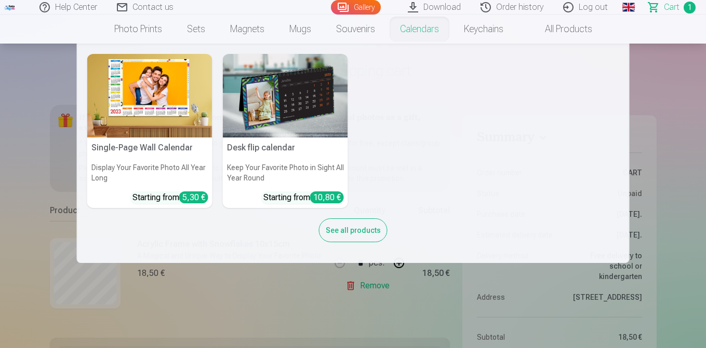
click at [292, 155] on h5 "Desk flip calendar" at bounding box center [285, 148] width 125 height 21
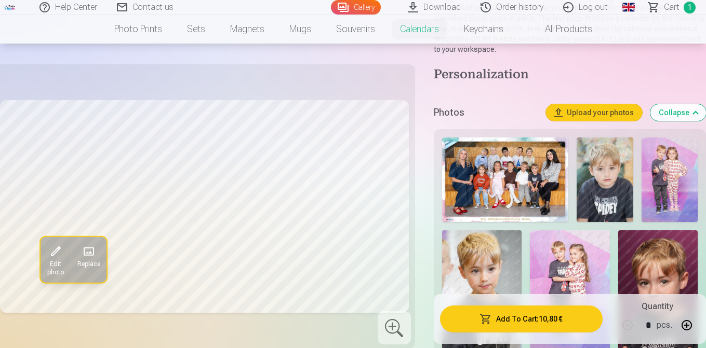
scroll to position [178, 0]
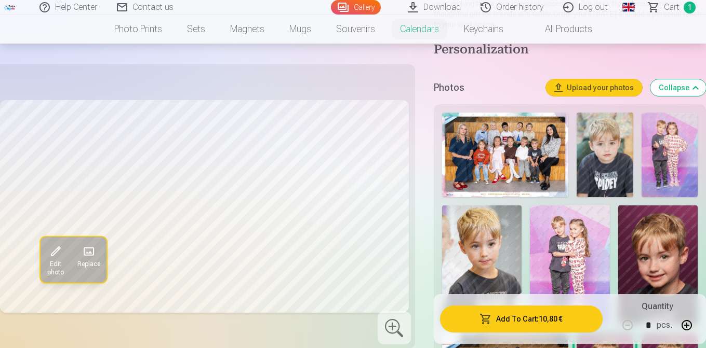
click at [668, 175] on img at bounding box center [669, 155] width 56 height 85
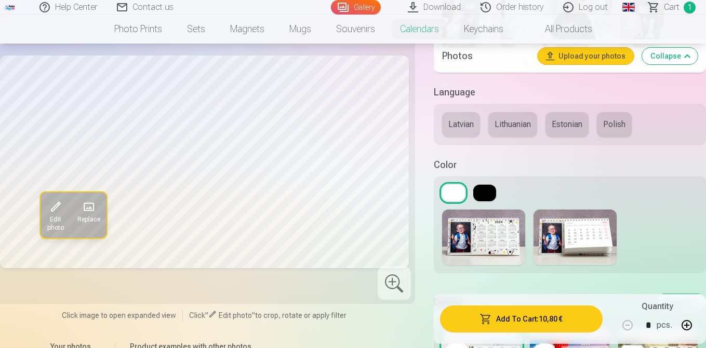
scroll to position [722, 0]
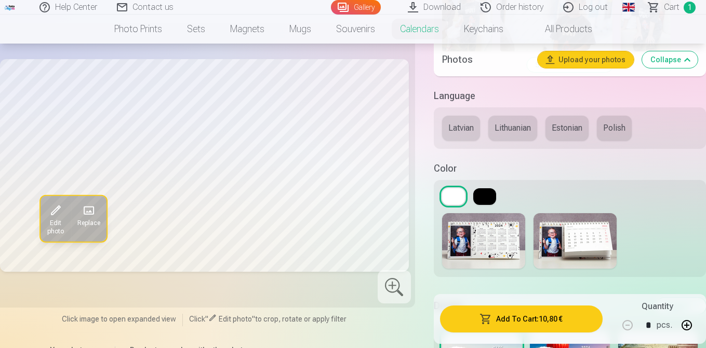
click at [459, 117] on button "Latvian" at bounding box center [461, 128] width 38 height 25
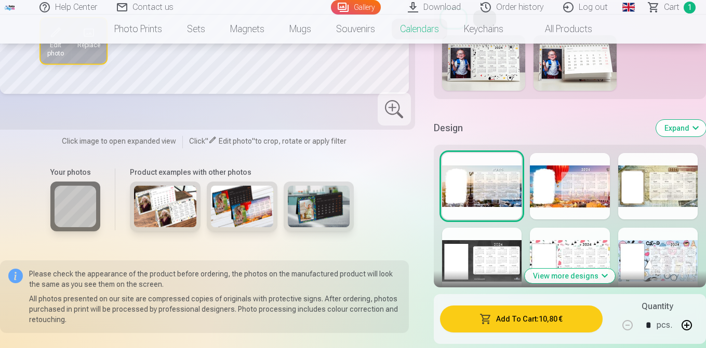
scroll to position [903, 0]
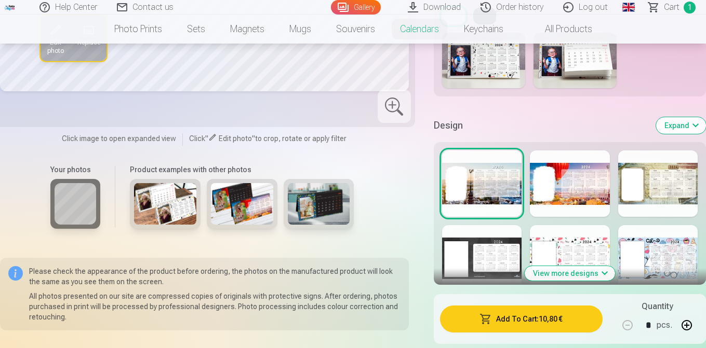
click at [560, 221] on div "View more designs" at bounding box center [570, 213] width 272 height 143
click at [558, 241] on div at bounding box center [569, 258] width 79 height 66
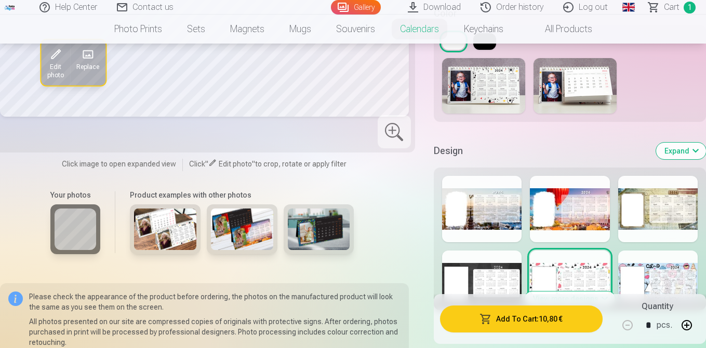
scroll to position [879, 0]
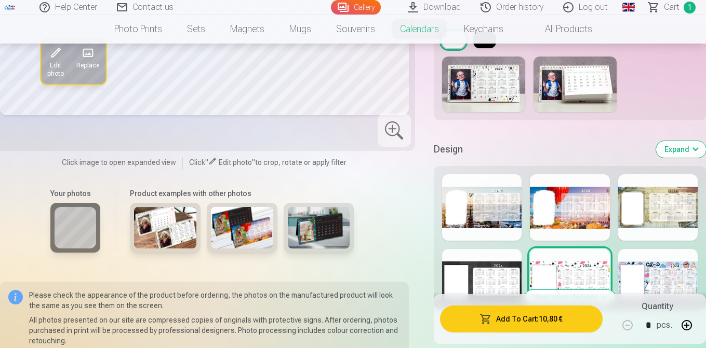
click at [580, 218] on div at bounding box center [569, 207] width 79 height 66
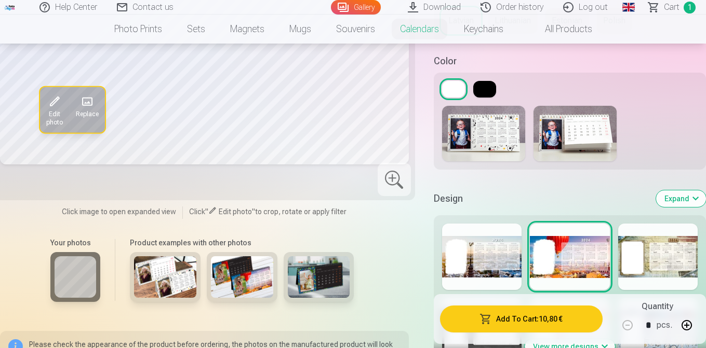
scroll to position [799, 1]
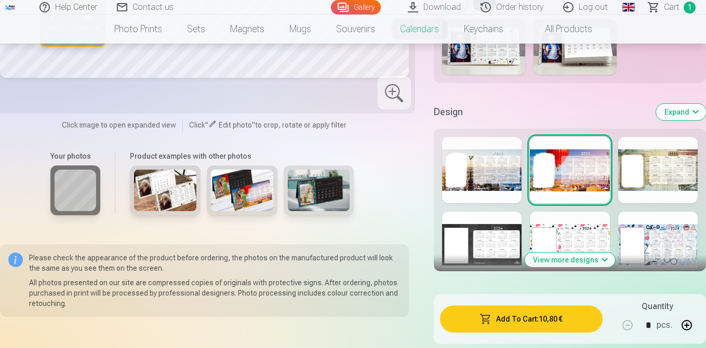
click at [665, 177] on div at bounding box center [657, 170] width 79 height 66
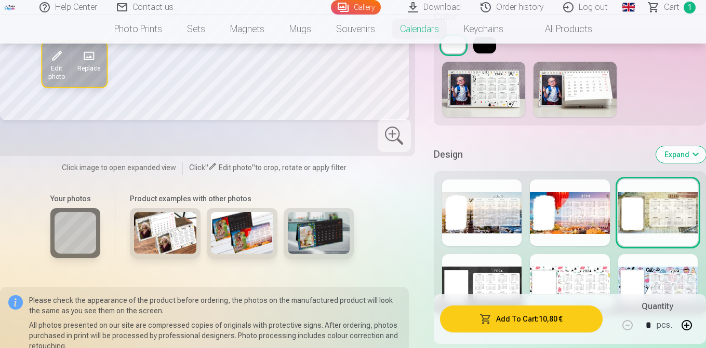
scroll to position [875, 0]
click at [485, 237] on div at bounding box center [481, 212] width 79 height 66
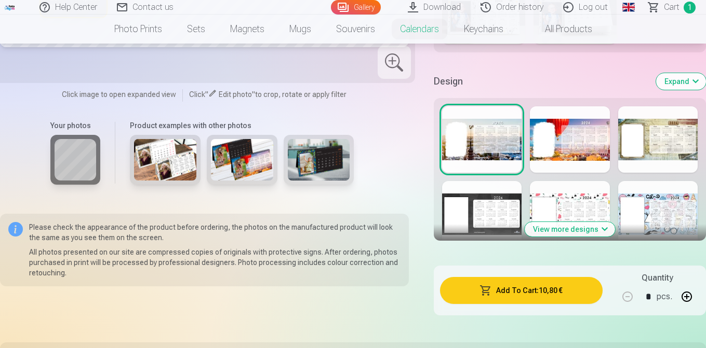
scroll to position [951, 0]
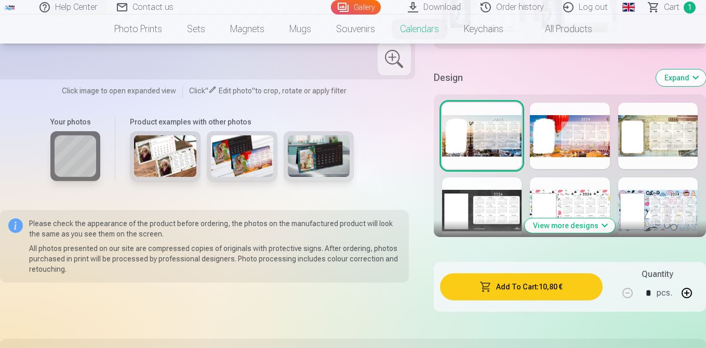
click at [541, 200] on div at bounding box center [569, 211] width 79 height 66
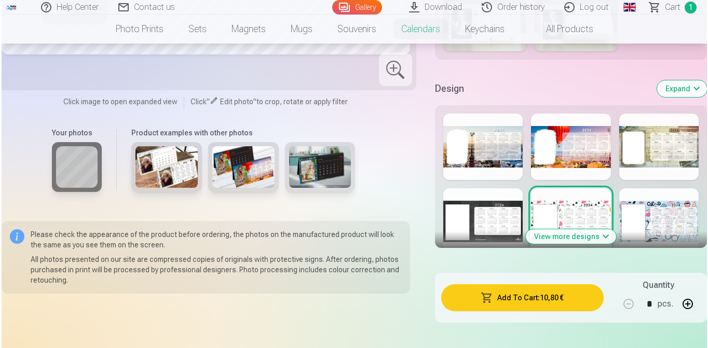
scroll to position [941, 0]
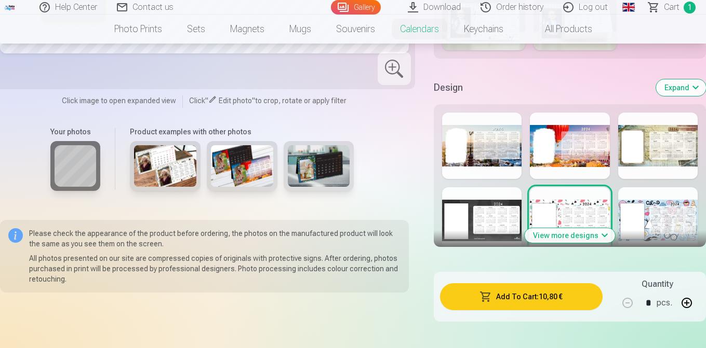
click at [526, 284] on div "Add To Cart : 10,80 € Quantity * pcs." at bounding box center [570, 297] width 272 height 50
click at [526, 289] on button "Add To Cart : 10,80 €" at bounding box center [521, 297] width 163 height 27
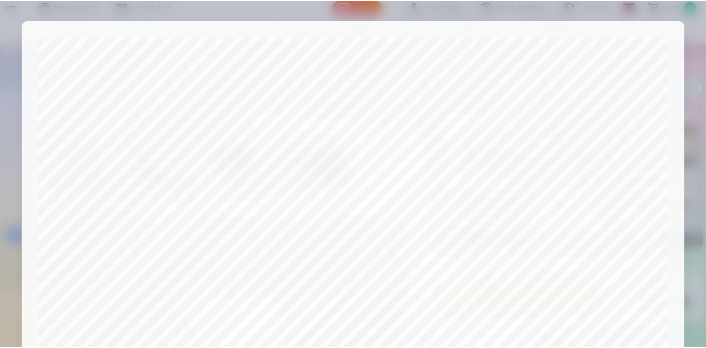
scroll to position [399, 0]
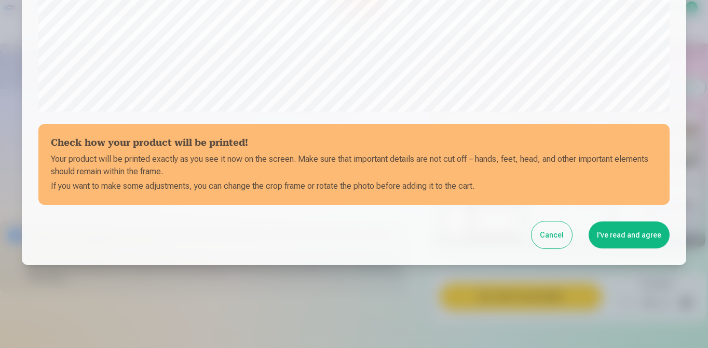
click at [634, 231] on button "I've read and agree" at bounding box center [629, 235] width 81 height 27
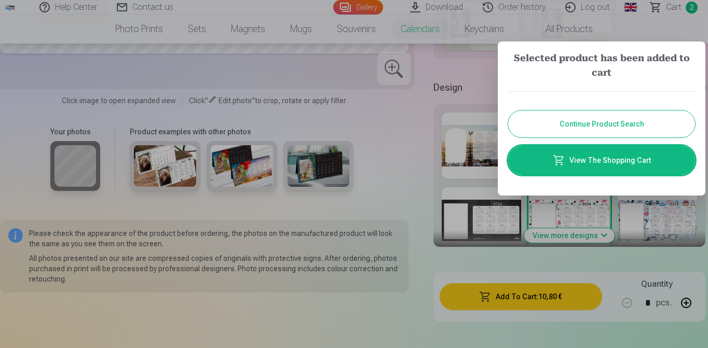
click at [581, 168] on link "View The Shopping Cart" at bounding box center [601, 160] width 187 height 29
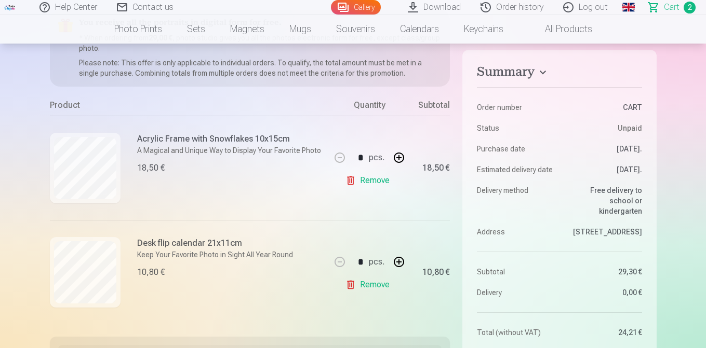
scroll to position [131, 0]
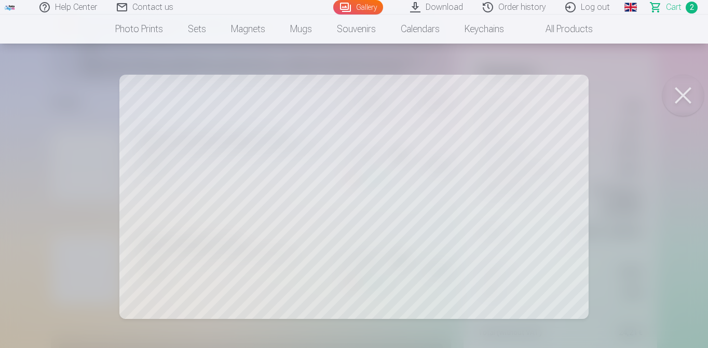
click at [686, 95] on button at bounding box center [684, 96] width 42 height 42
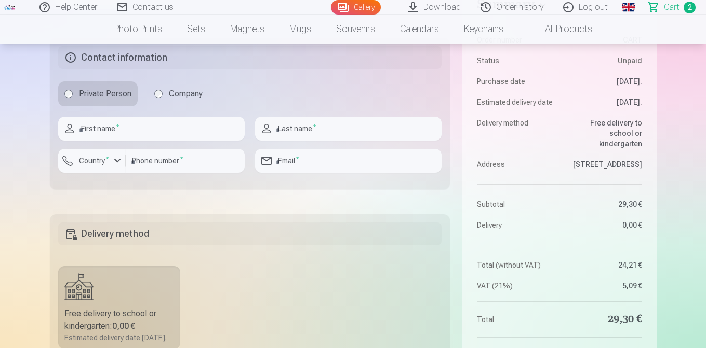
scroll to position [445, 0]
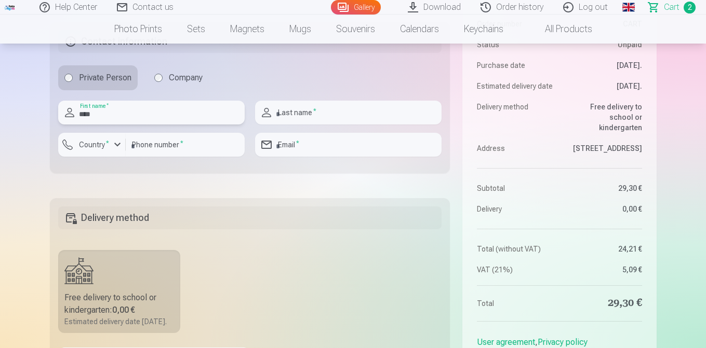
type input "****"
type input "*****"
click at [195, 158] on div at bounding box center [185, 161] width 119 height 8
click at [100, 139] on button "Country *" at bounding box center [92, 145] width 68 height 24
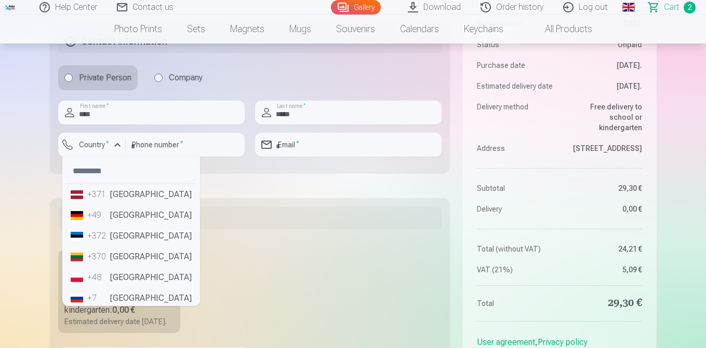
click at [115, 197] on li "+371 Latvia" at bounding box center [130, 194] width 129 height 21
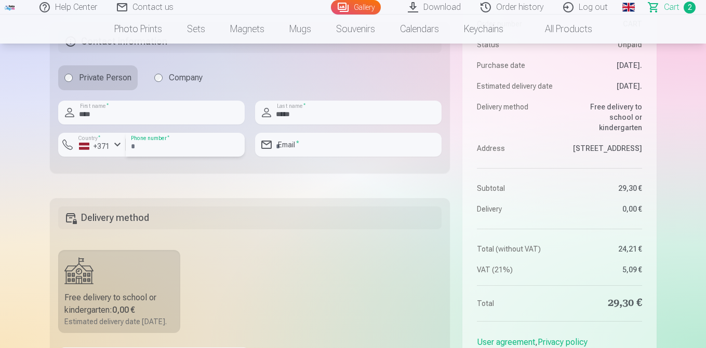
click at [176, 142] on input "number" at bounding box center [185, 145] width 119 height 24
type input "********"
type input "**********"
click at [332, 190] on div "Summary Order number CART Status Unpaid Purchase date 3.09.2025. Estimated deli…" at bounding box center [353, 71] width 607 height 753
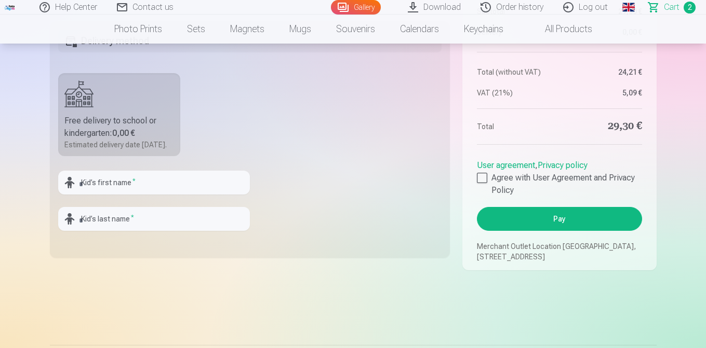
scroll to position [587, 0]
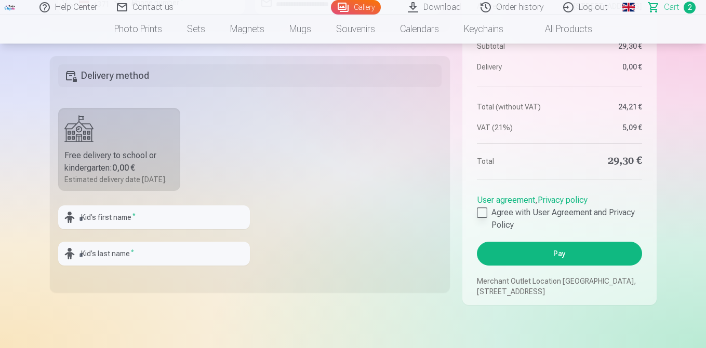
click at [484, 218] on div at bounding box center [482, 213] width 10 height 10
type input "*****"
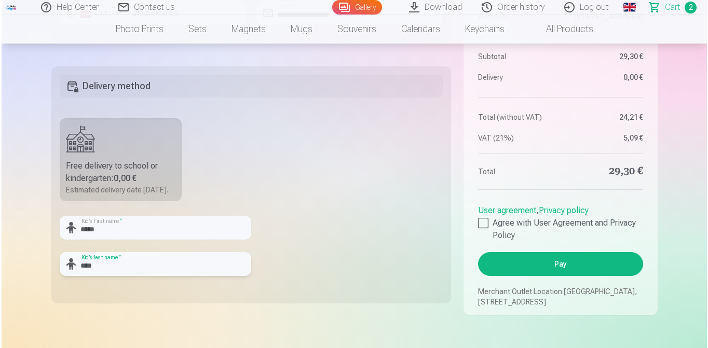
scroll to position [626, 0]
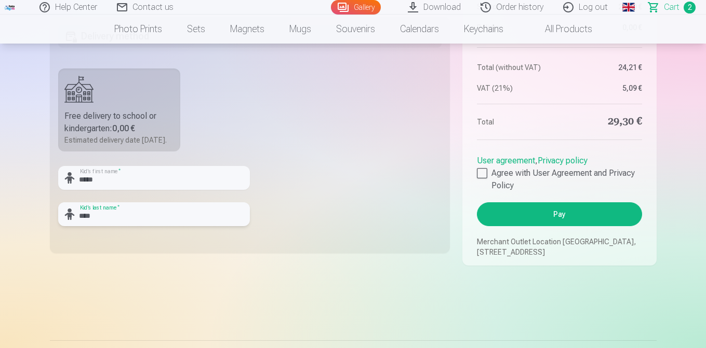
type input "****"
click at [529, 225] on button "Pay" at bounding box center [559, 215] width 165 height 24
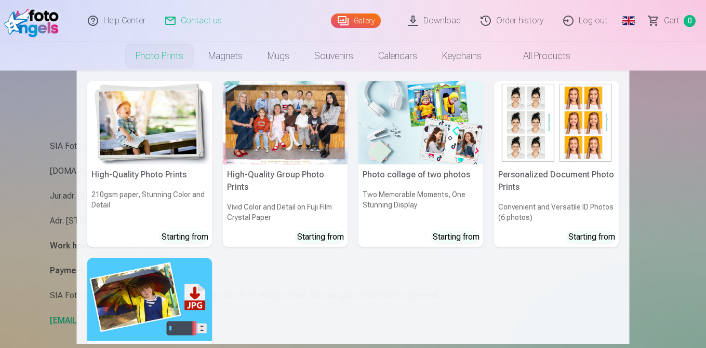
click at [164, 176] on h5 "High-Quality Photo Prints" at bounding box center [149, 175] width 125 height 21
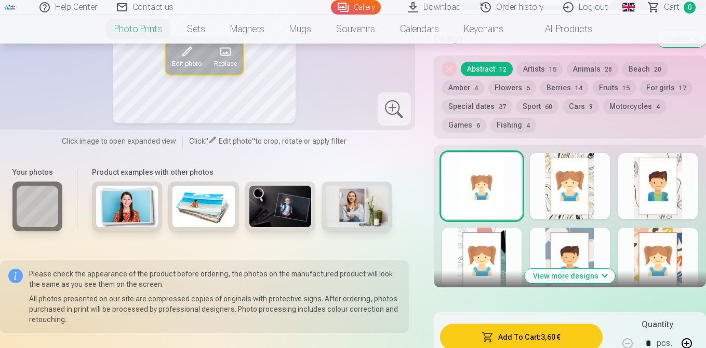
scroll to position [539, 0]
click at [587, 277] on button "View more designs" at bounding box center [570, 276] width 90 height 15
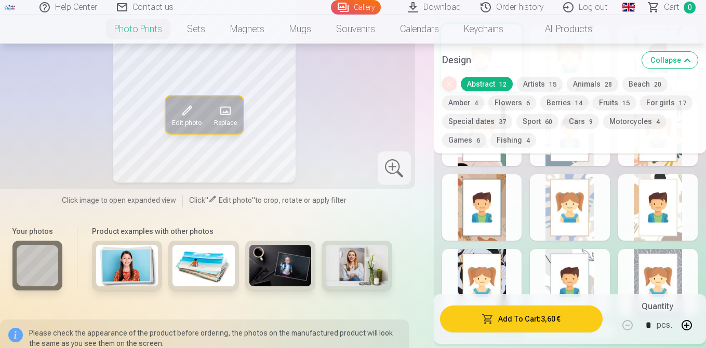
scroll to position [670, 0]
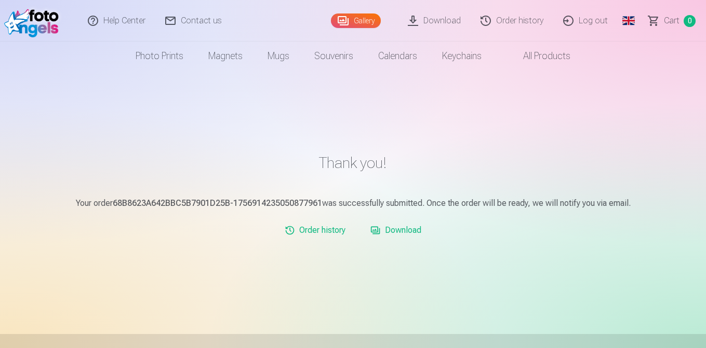
click at [398, 233] on link "Download" at bounding box center [395, 230] width 59 height 21
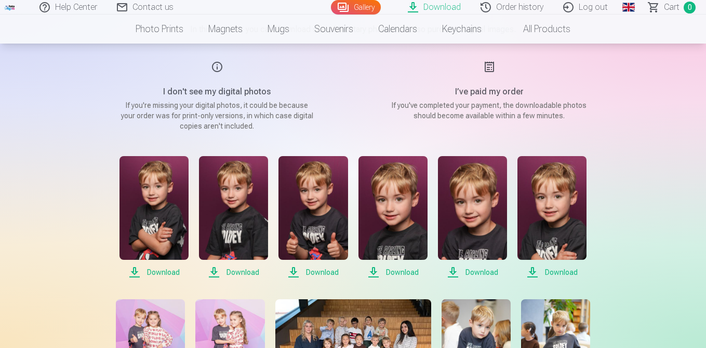
scroll to position [117, 0]
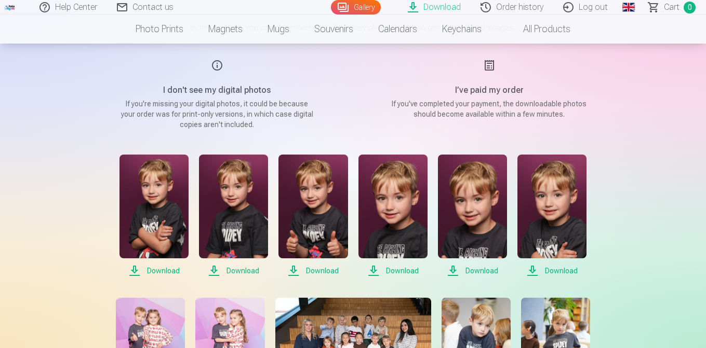
click at [170, 274] on span "Download" at bounding box center [153, 271] width 69 height 12
click at [242, 271] on span "Download" at bounding box center [233, 271] width 69 height 12
click at [329, 272] on span "Download" at bounding box center [312, 271] width 69 height 12
click at [403, 271] on span "Download" at bounding box center [392, 271] width 69 height 12
click at [462, 270] on span "Download" at bounding box center [472, 271] width 69 height 12
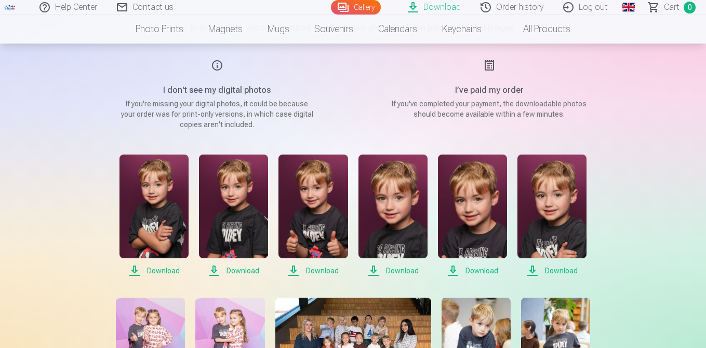
click at [546, 270] on span "Download" at bounding box center [551, 271] width 69 height 12
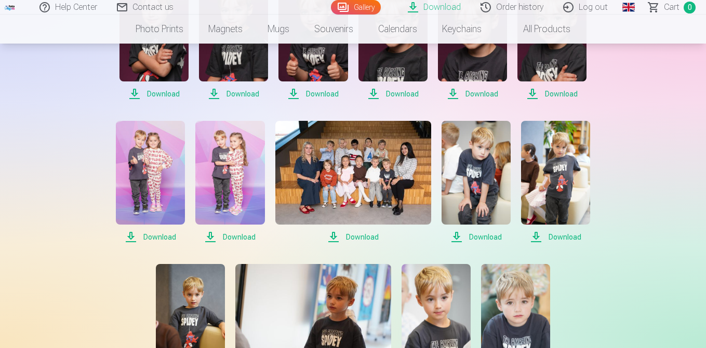
scroll to position [299, 0]
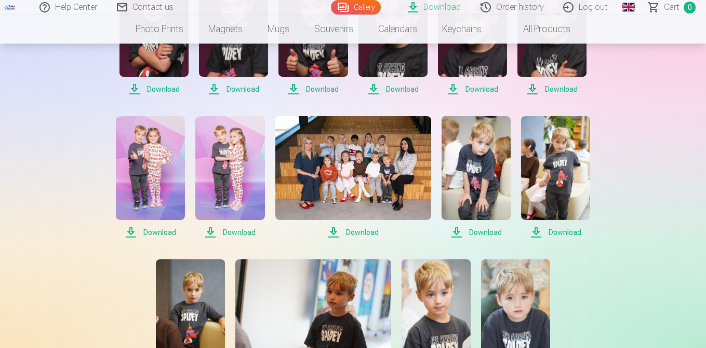
click at [168, 234] on span "Download" at bounding box center [150, 232] width 69 height 12
click at [229, 235] on span "Download" at bounding box center [229, 232] width 69 height 12
click at [490, 230] on span "Download" at bounding box center [475, 232] width 69 height 12
click at [557, 229] on span "Download" at bounding box center [555, 232] width 69 height 12
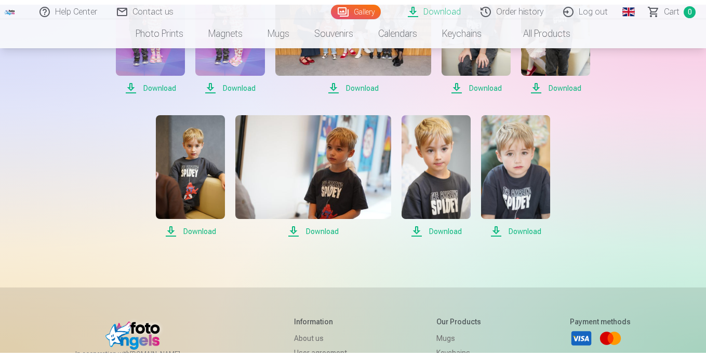
scroll to position [450, 0]
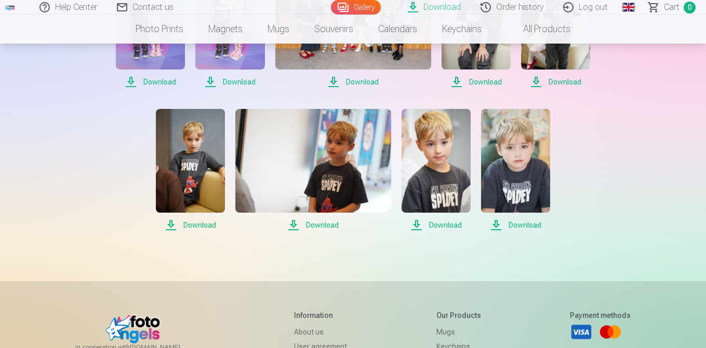
click at [202, 224] on span "Download" at bounding box center [190, 225] width 69 height 12
click at [327, 224] on span "Download" at bounding box center [313, 225] width 156 height 12
click at [456, 223] on span "Download" at bounding box center [435, 225] width 69 height 12
click at [531, 227] on span "Download" at bounding box center [515, 225] width 69 height 12
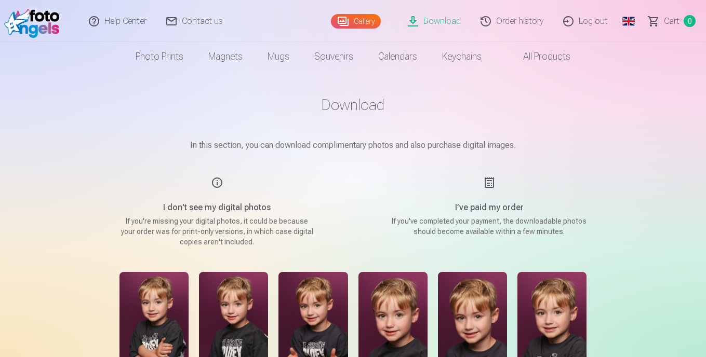
scroll to position [0, 0]
click at [590, 25] on link "Log out" at bounding box center [586, 21] width 64 height 42
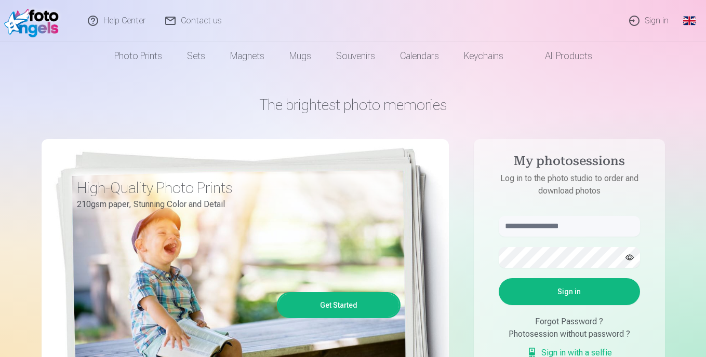
click at [659, 25] on link "Sign in" at bounding box center [649, 21] width 59 height 42
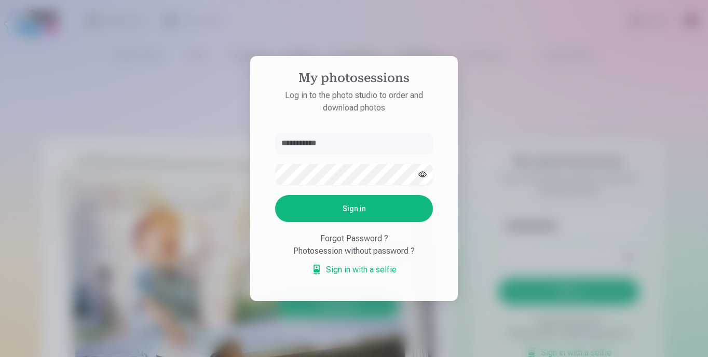
type input "**********"
click at [356, 217] on button "Sign in" at bounding box center [354, 208] width 158 height 27
